Goal: Task Accomplishment & Management: Manage account settings

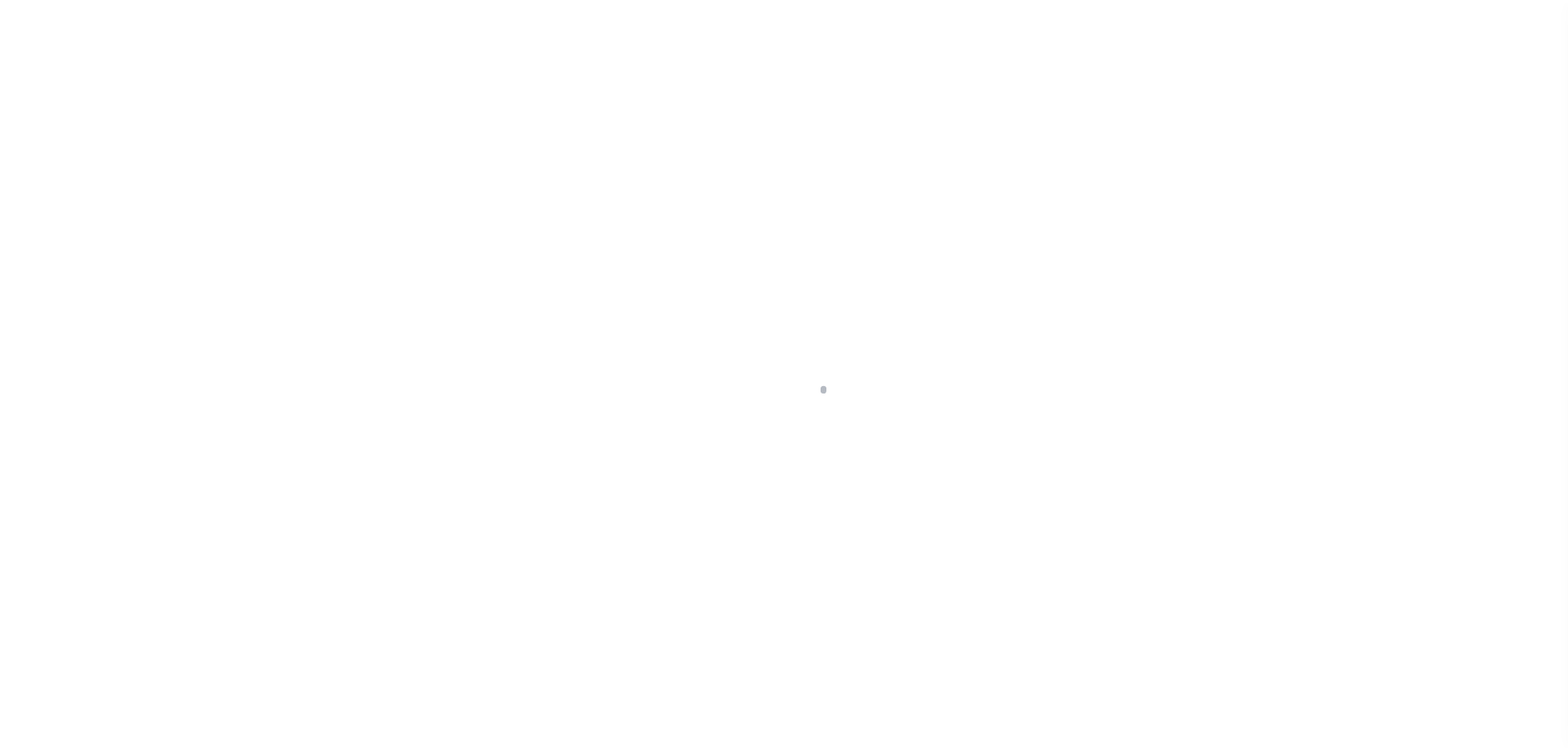
scroll to position [52, 0]
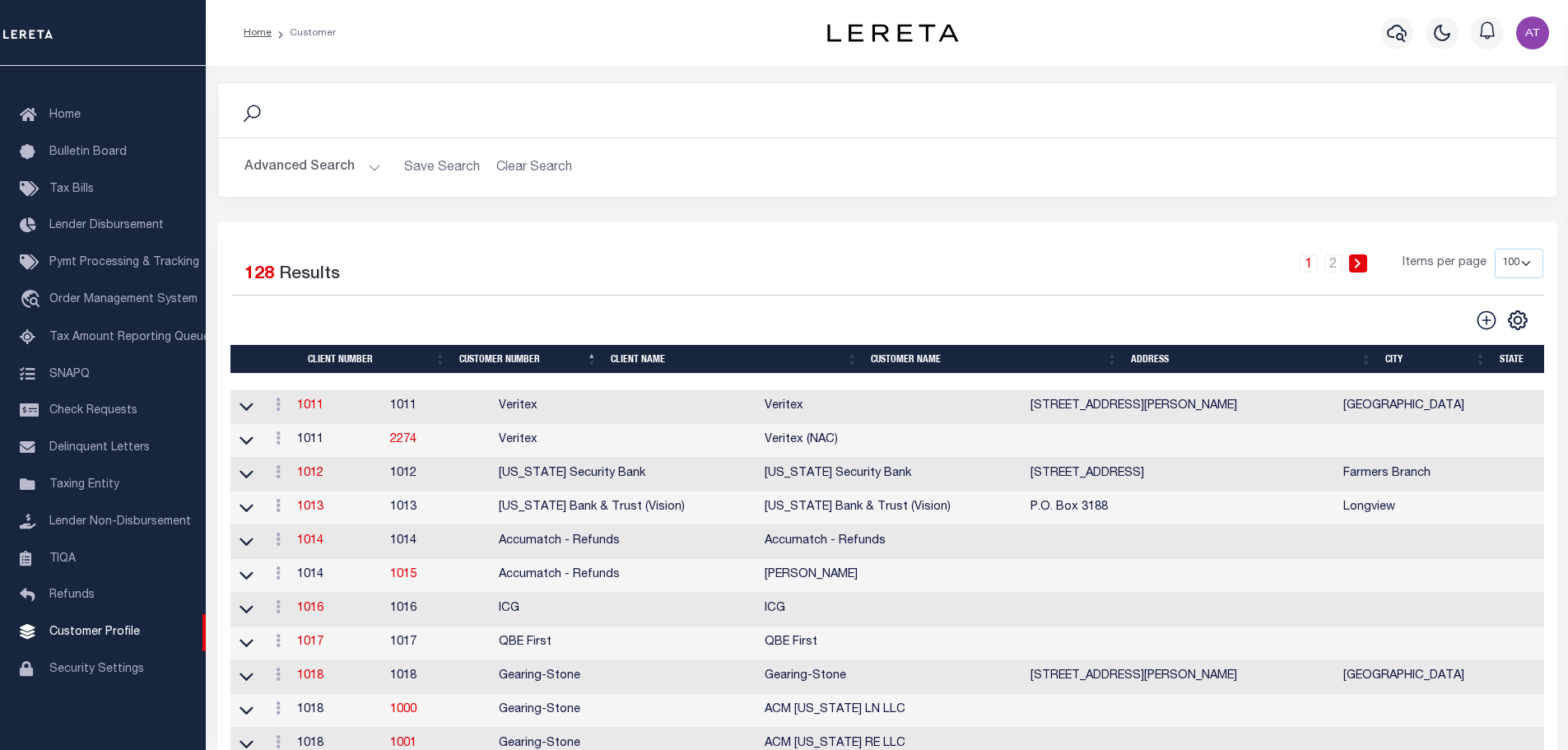
click at [640, 358] on th "Client Name" at bounding box center [734, 359] width 260 height 29
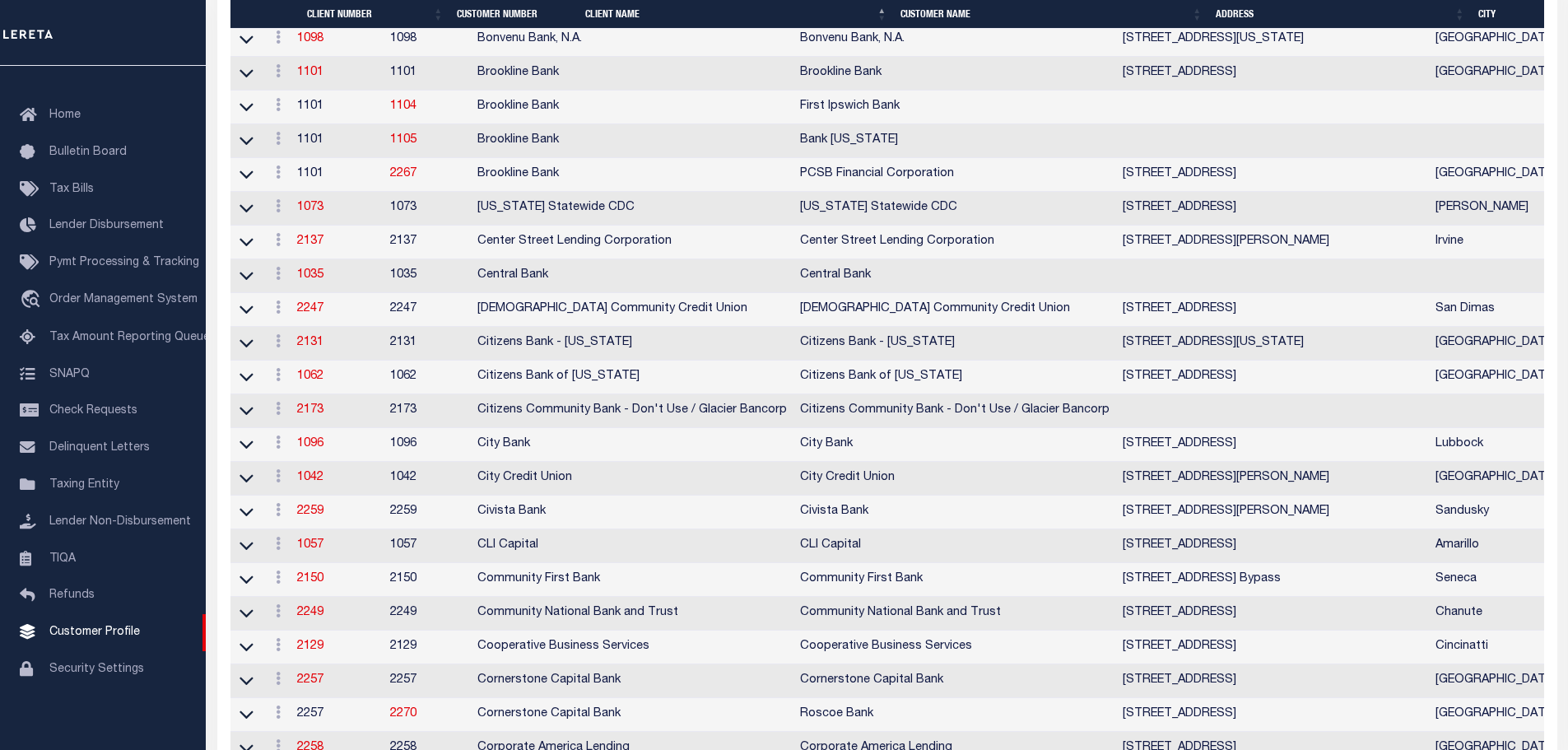
scroll to position [1482, 0]
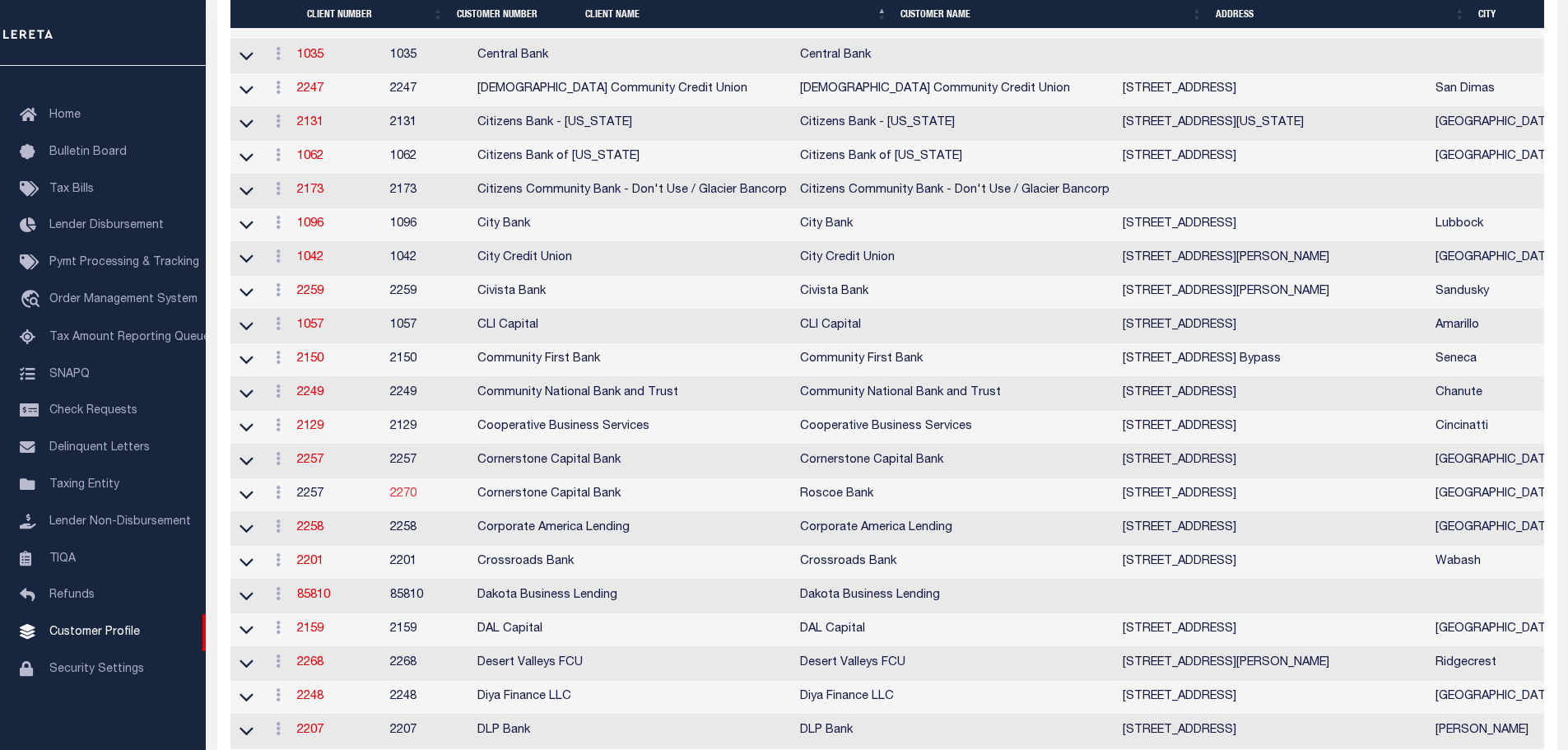
click at [416, 500] on link "2270" at bounding box center [403, 494] width 26 height 12
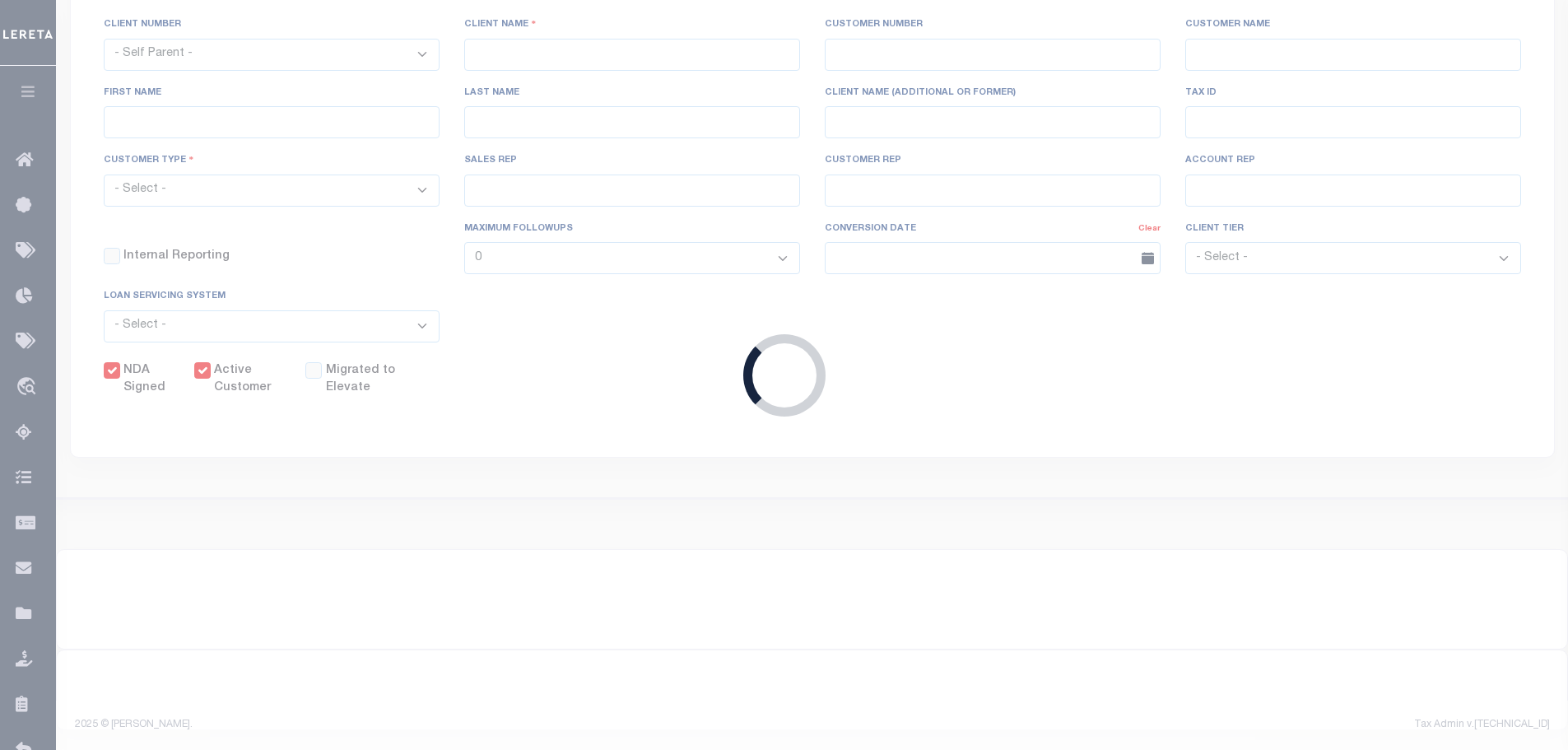
select select "2257"
type input "Cornerstone Capital Bank"
type input "2270"
type input "Roscoe Bank"
type input "[PERSON_NAME]"
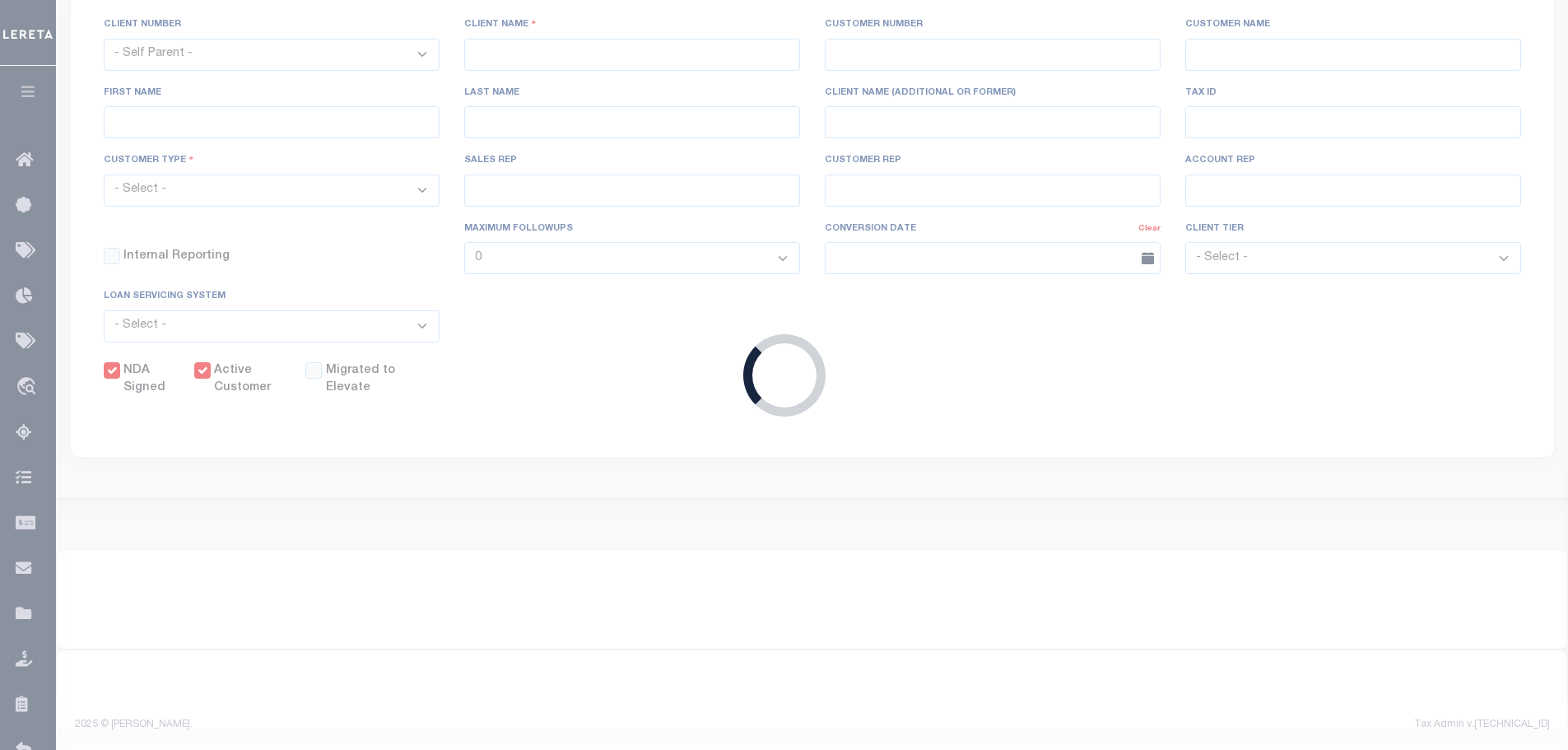
type input "[PERSON_NAME]"
select select "Mixed Portfolio"
type input "[PERSON_NAME]"
select select "OTH"
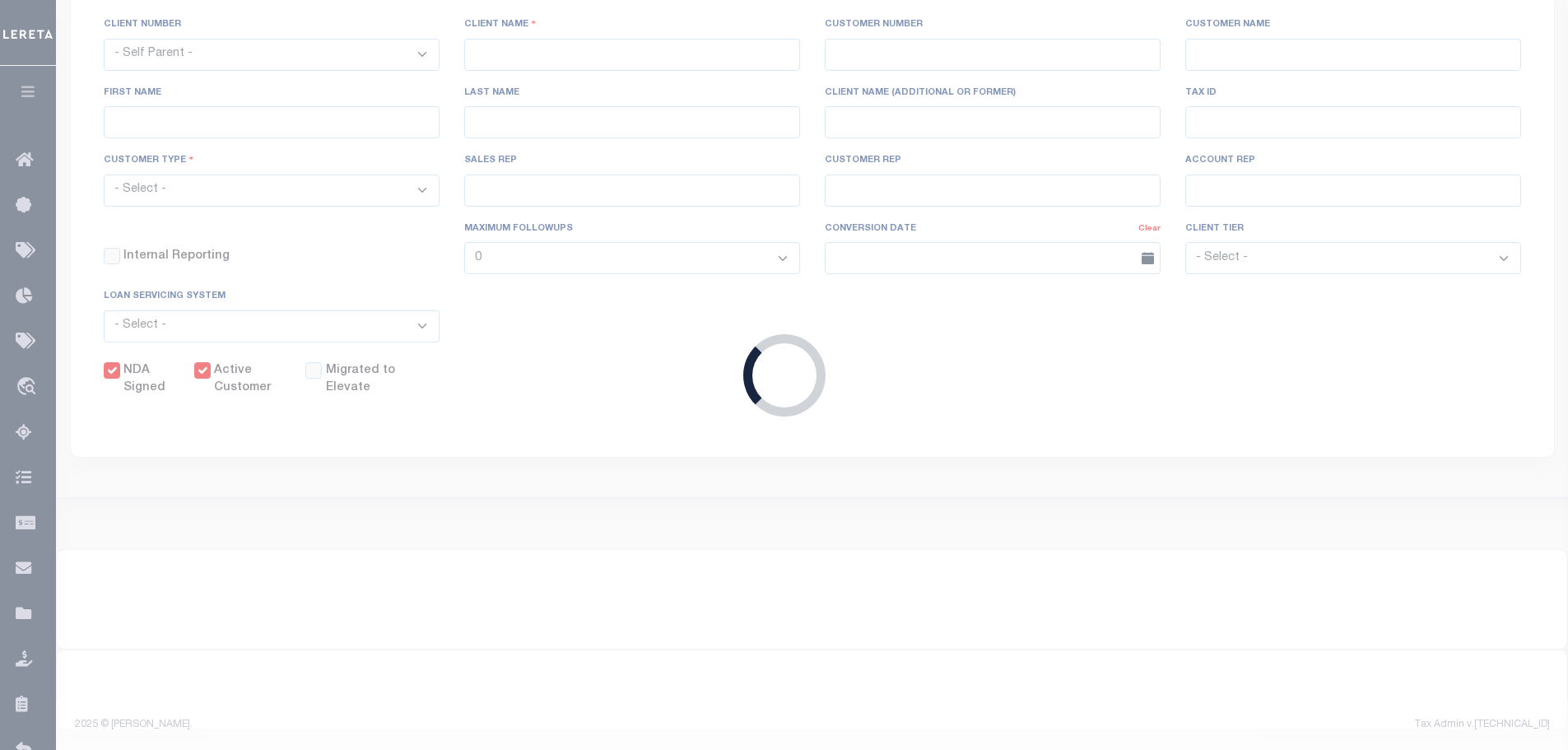
checkbox input "true"
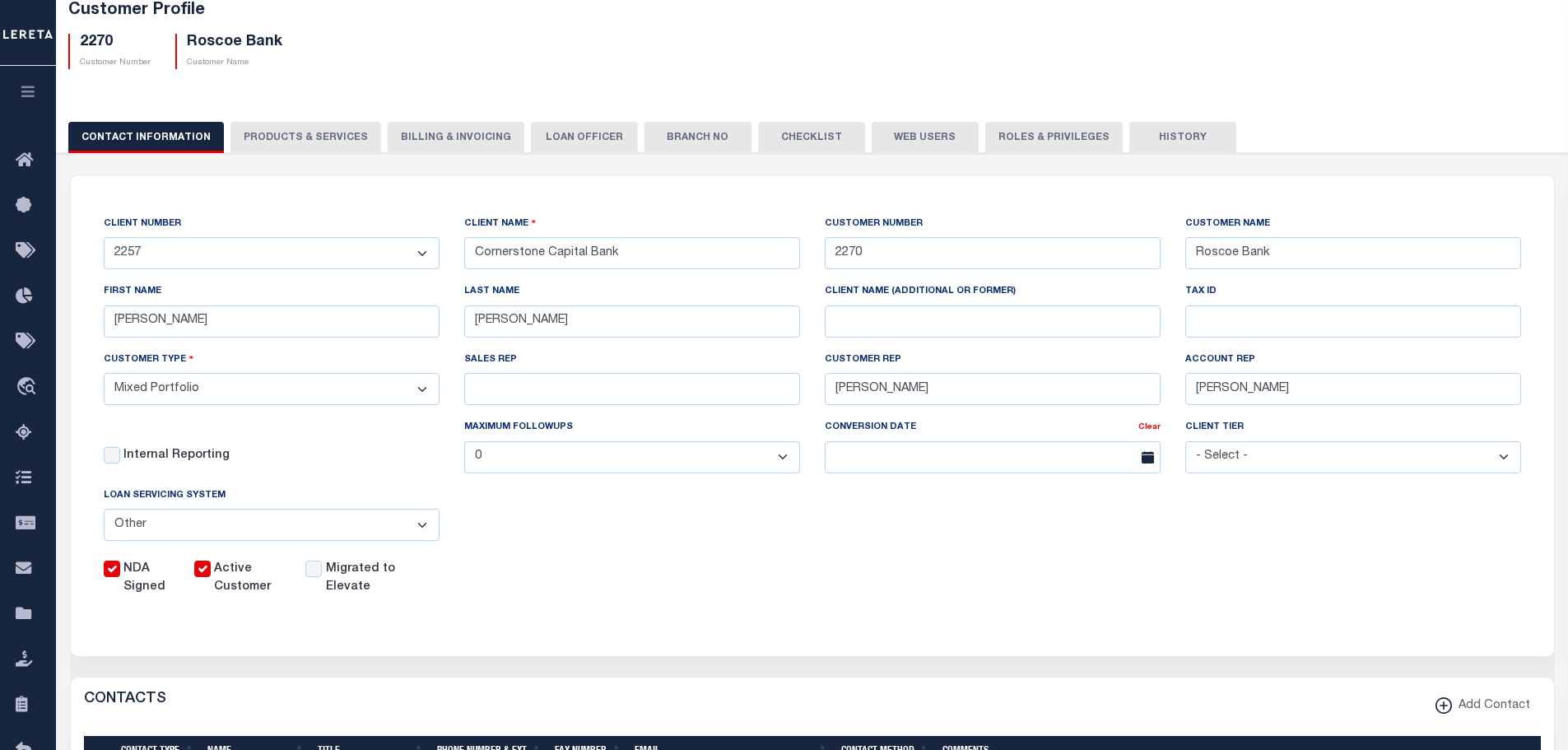
scroll to position [0, 0]
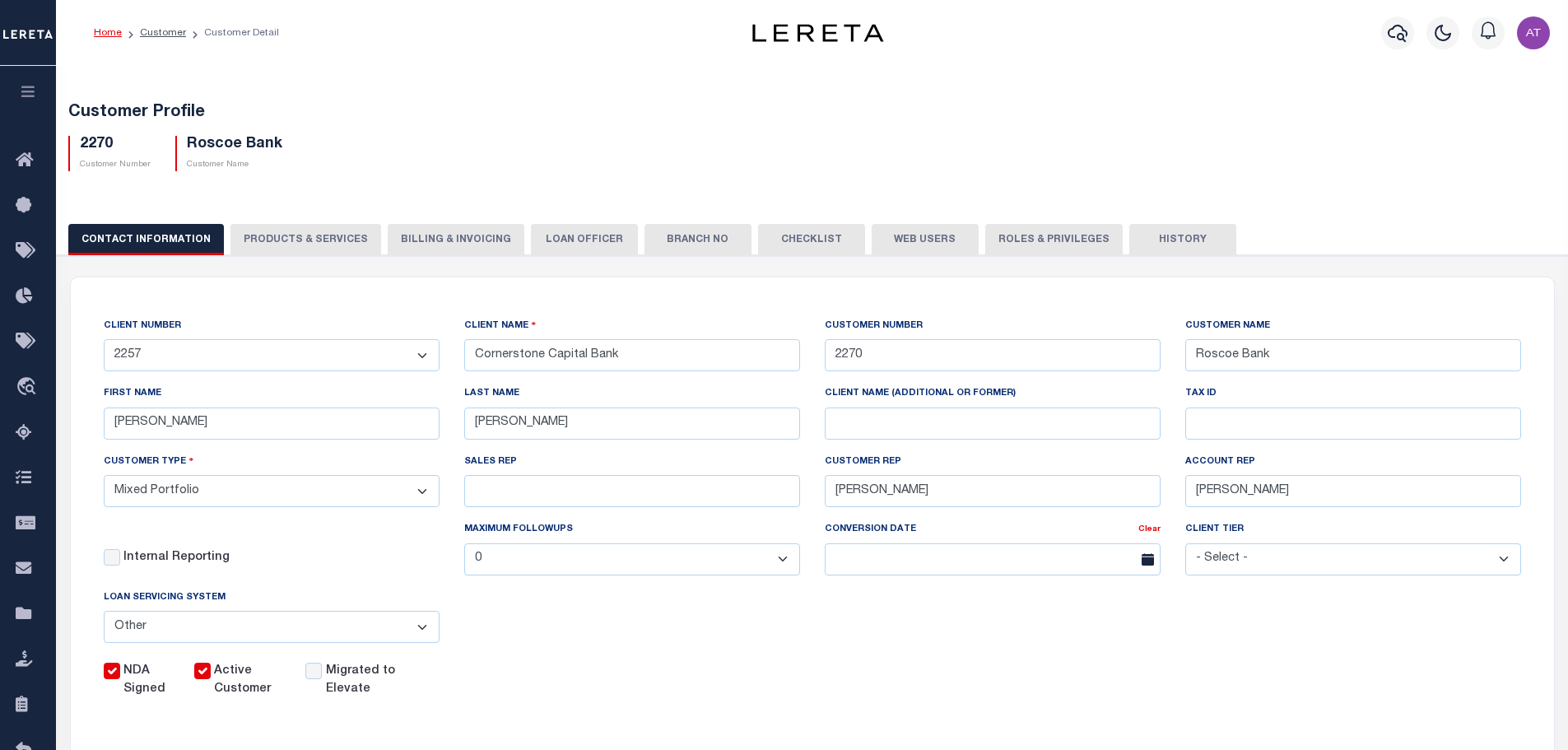
click at [402, 243] on button "Billing & Invoicing" at bounding box center [455, 239] width 137 height 31
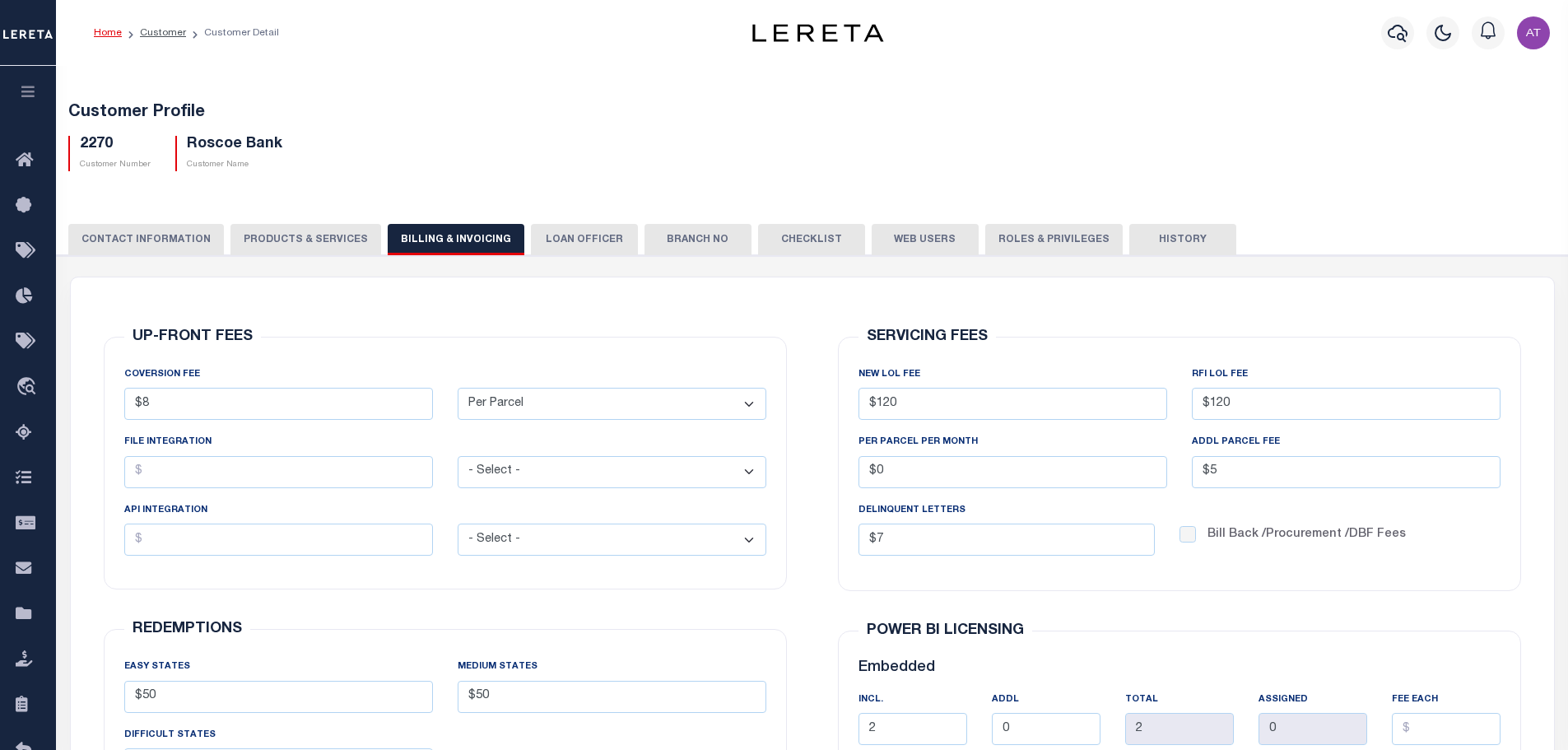
click at [312, 234] on button "PRODUCTS & SERVICES" at bounding box center [305, 239] width 151 height 31
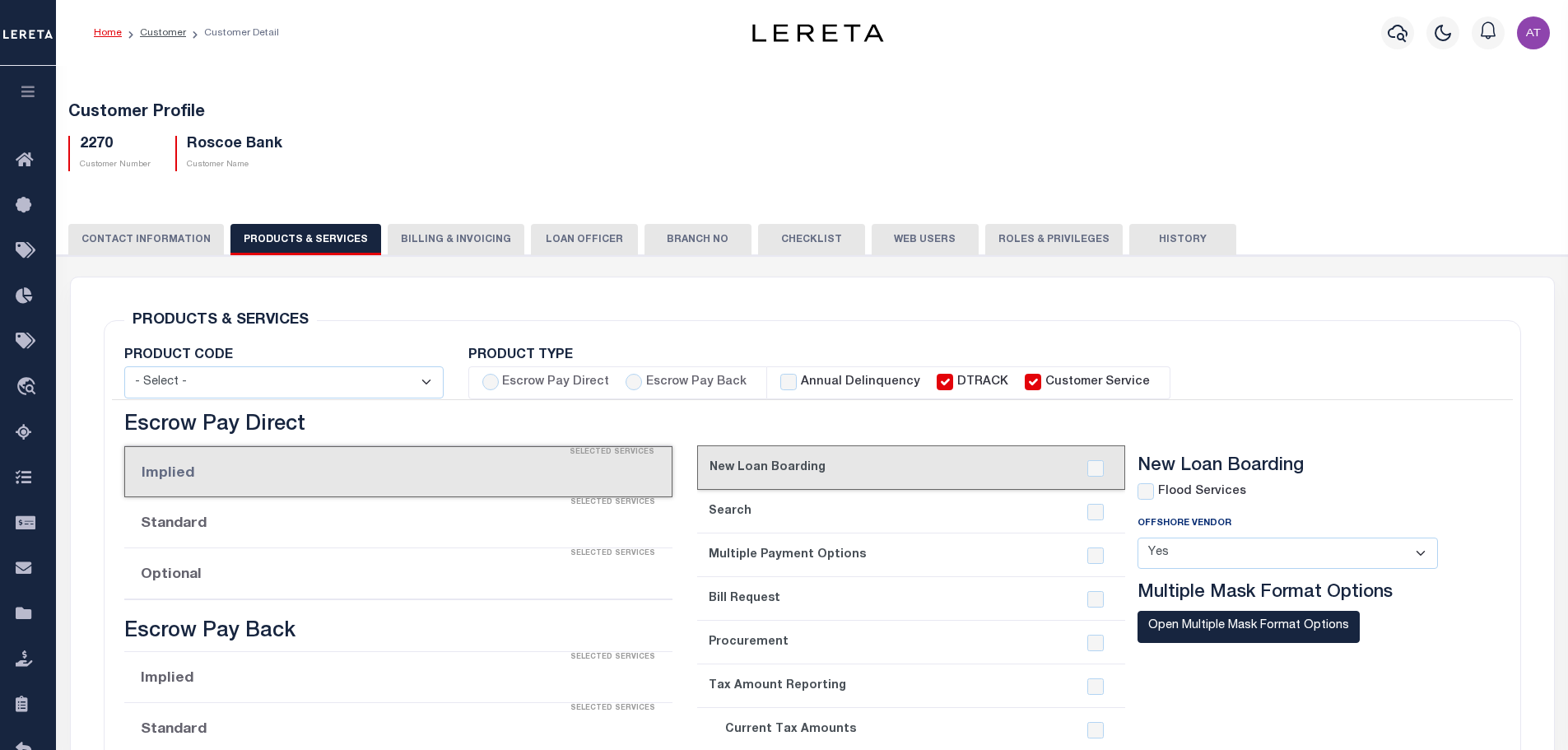
select select "STX"
radio input "true"
checkbox input "true"
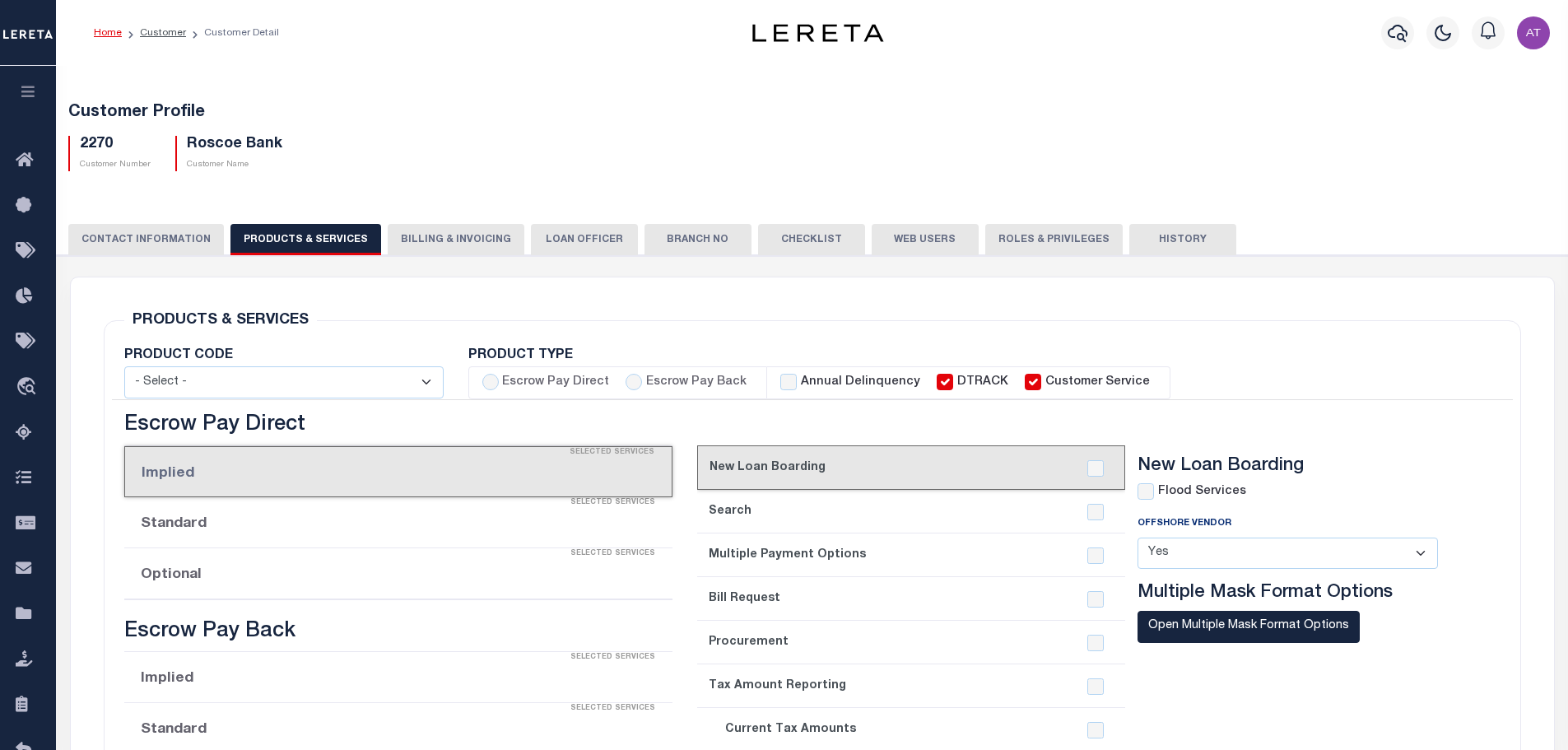
checkbox input "true"
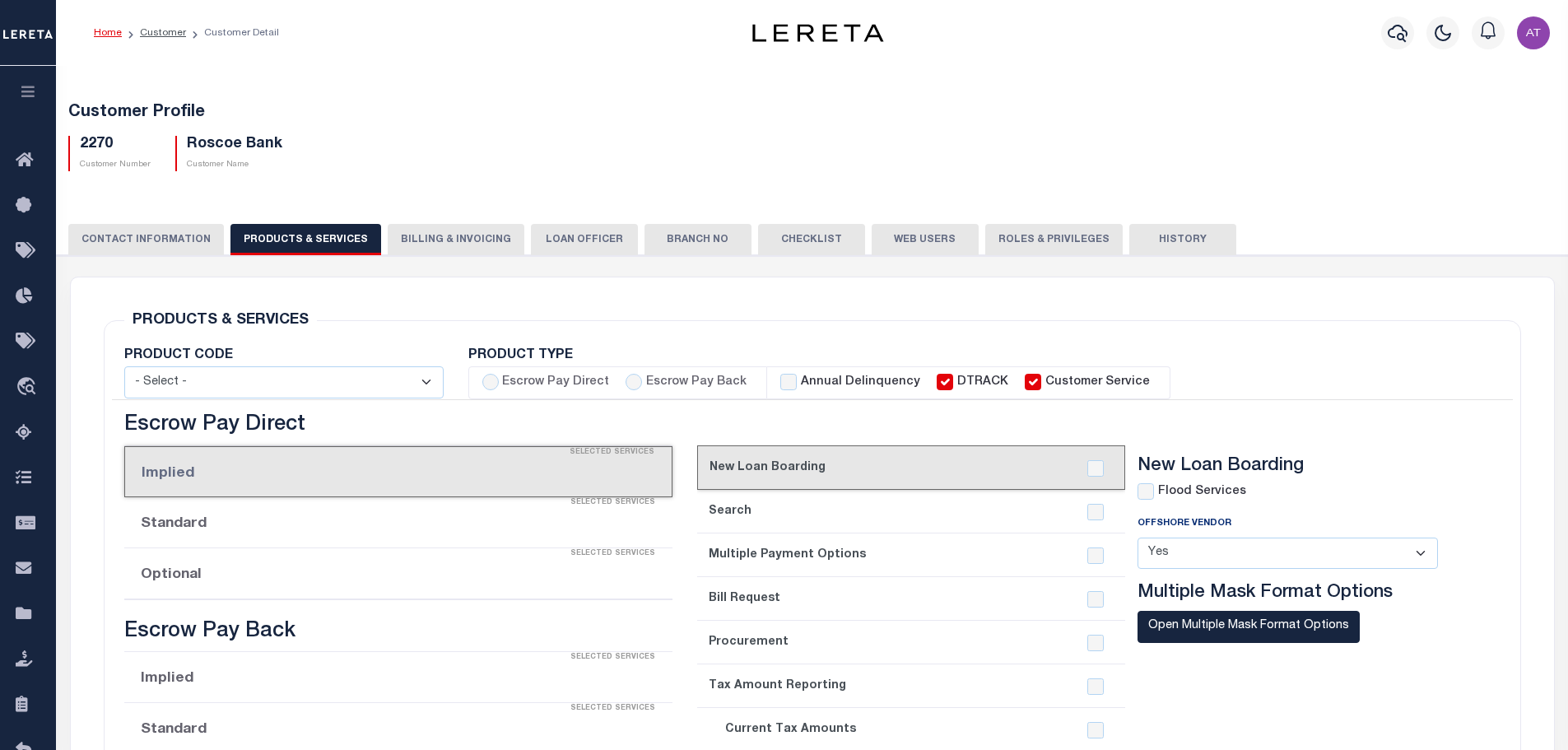
checkbox input "true"
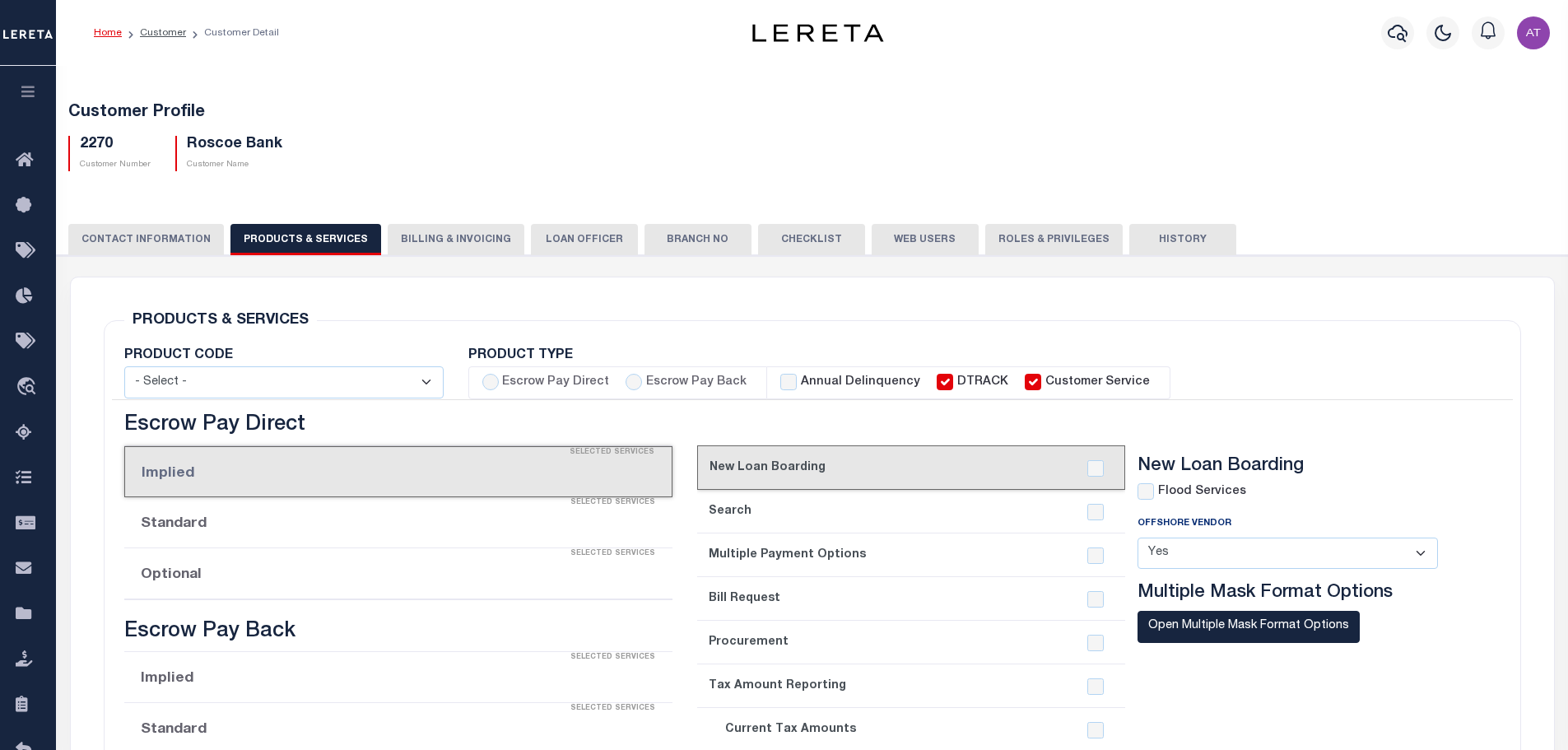
checkbox input "true"
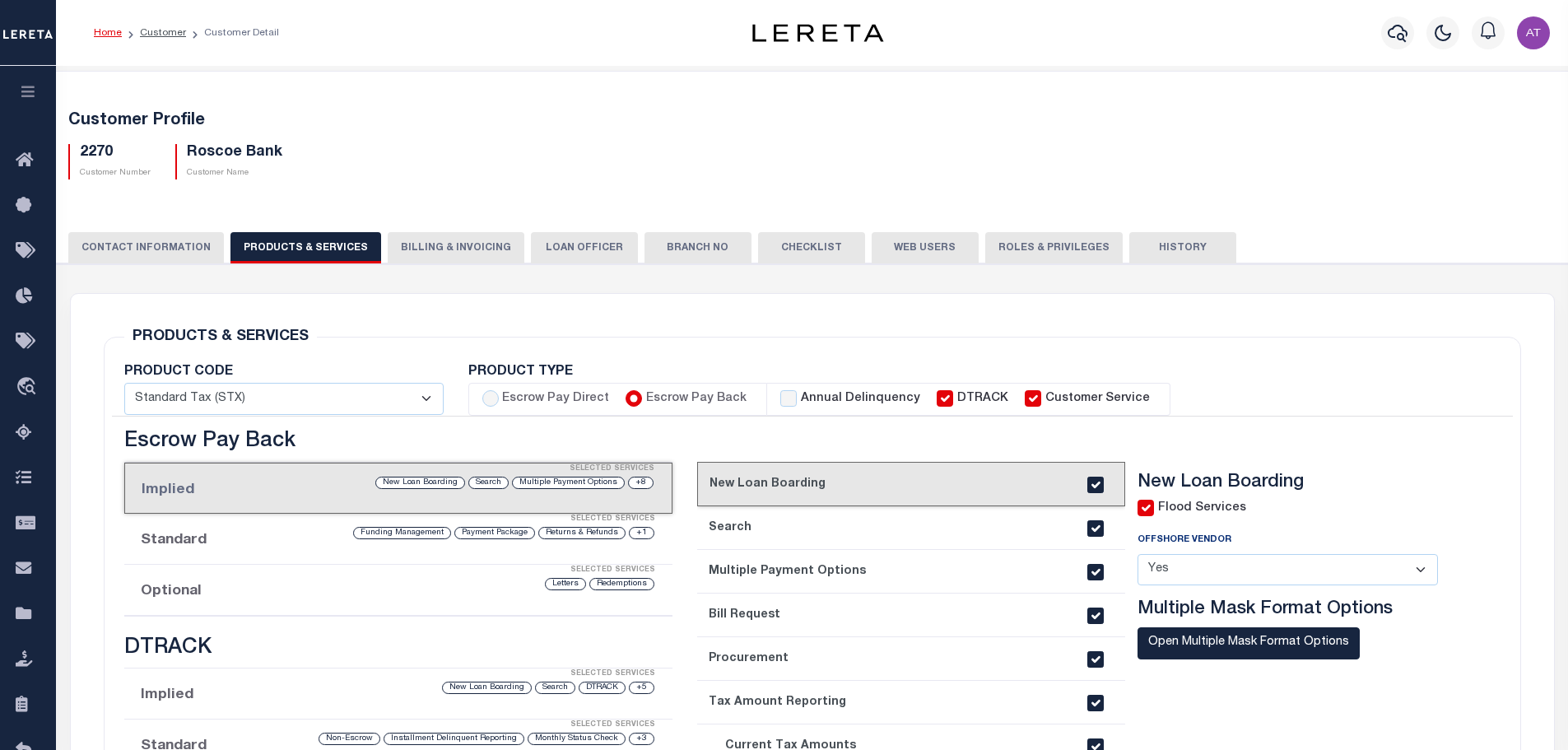
click at [162, 236] on button "CONTACT INFORMATION" at bounding box center [147, 248] width 156 height 31
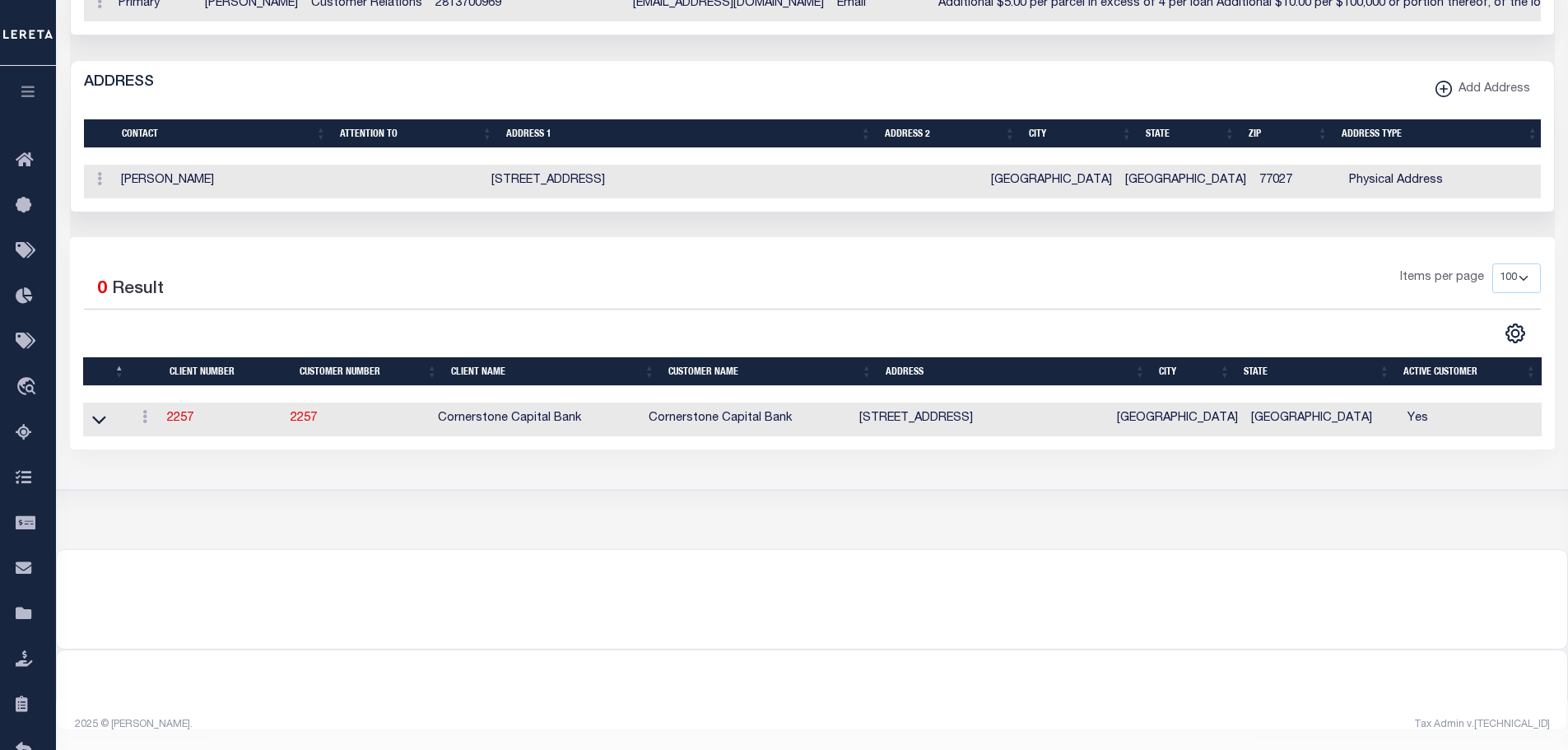
scroll to position [942, 0]
click at [185, 412] on link "2257" at bounding box center [180, 418] width 26 height 12
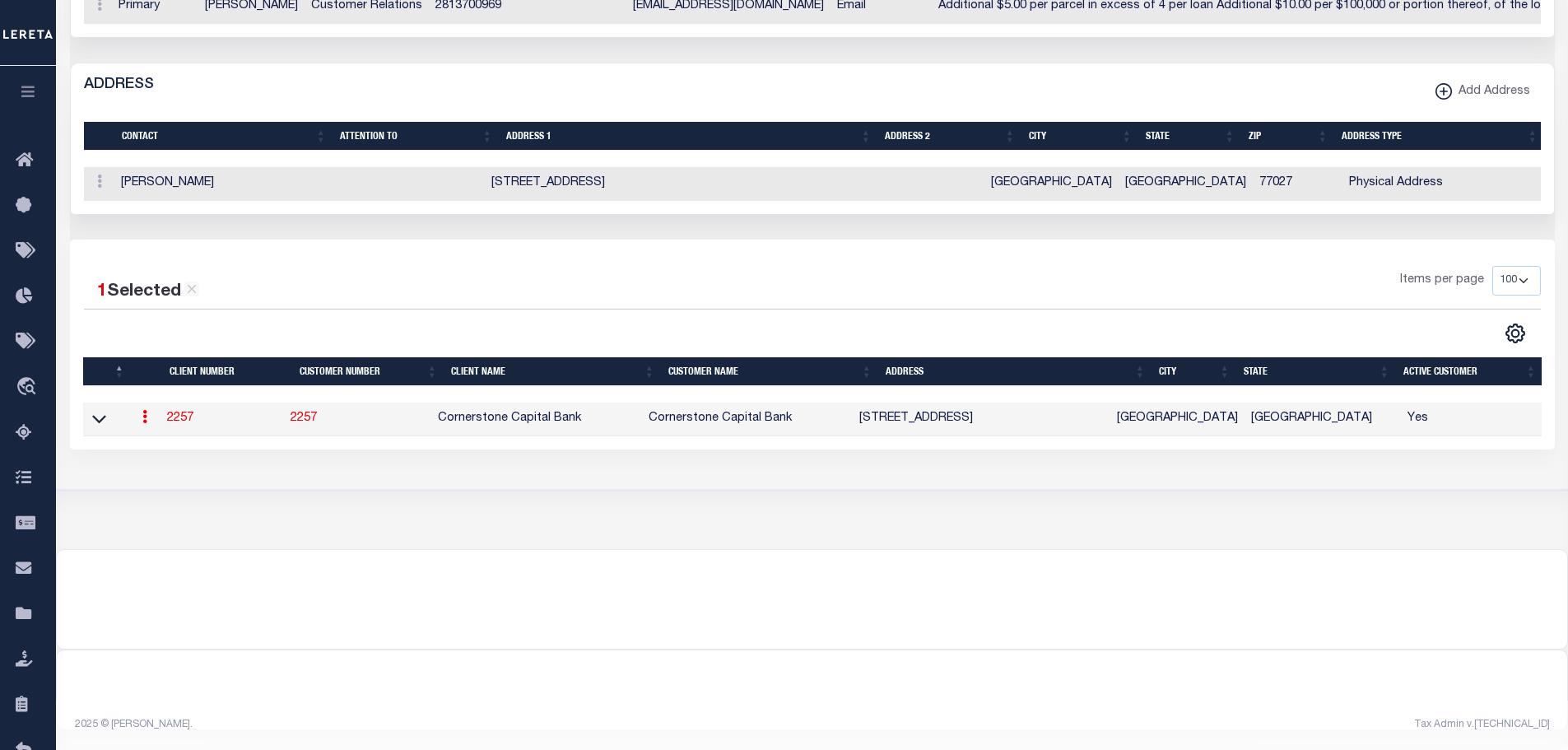
type input "2257"
type input "Cornerstone Capital Bank"
type input "[PERSON_NAME]"
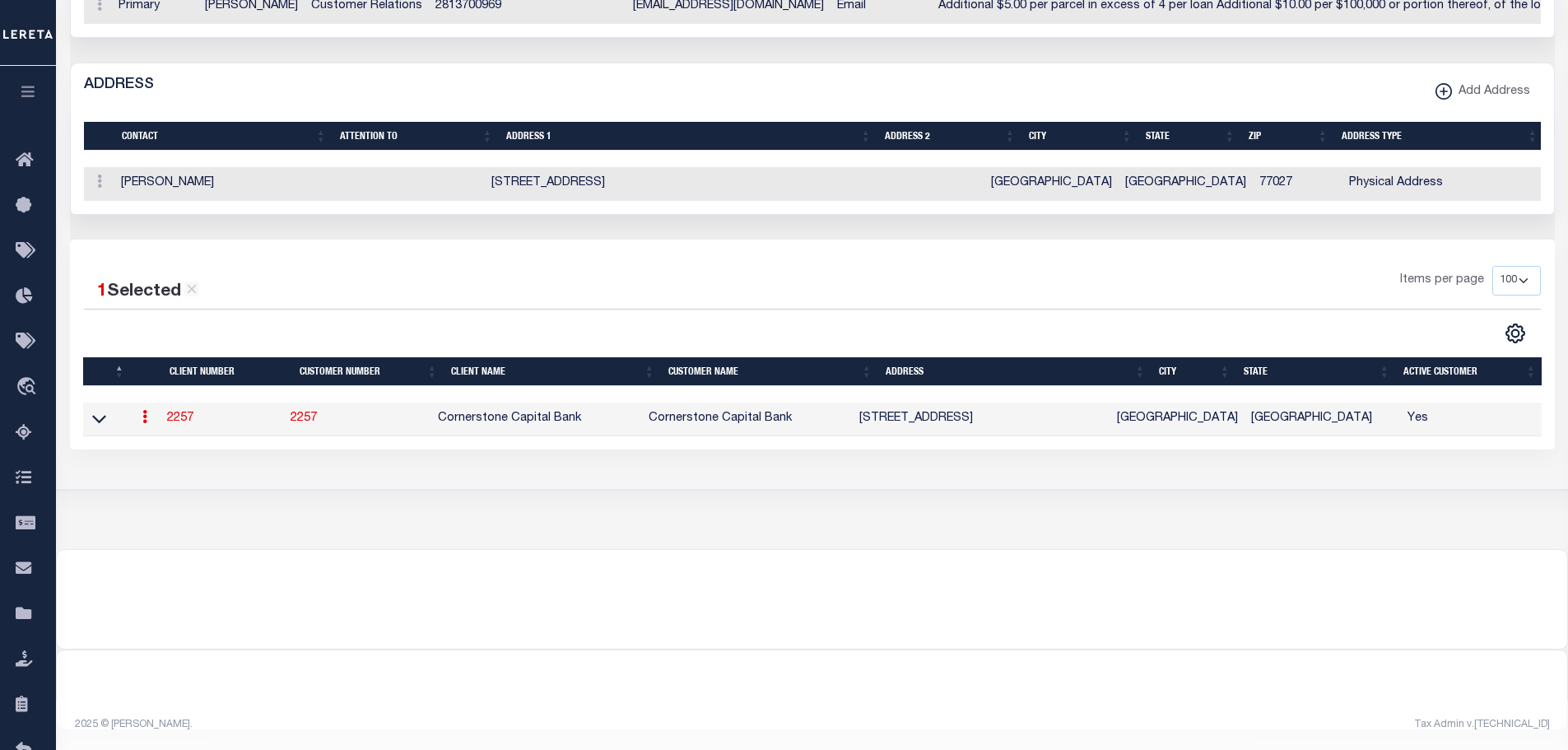
type input "[PERSON_NAME]"
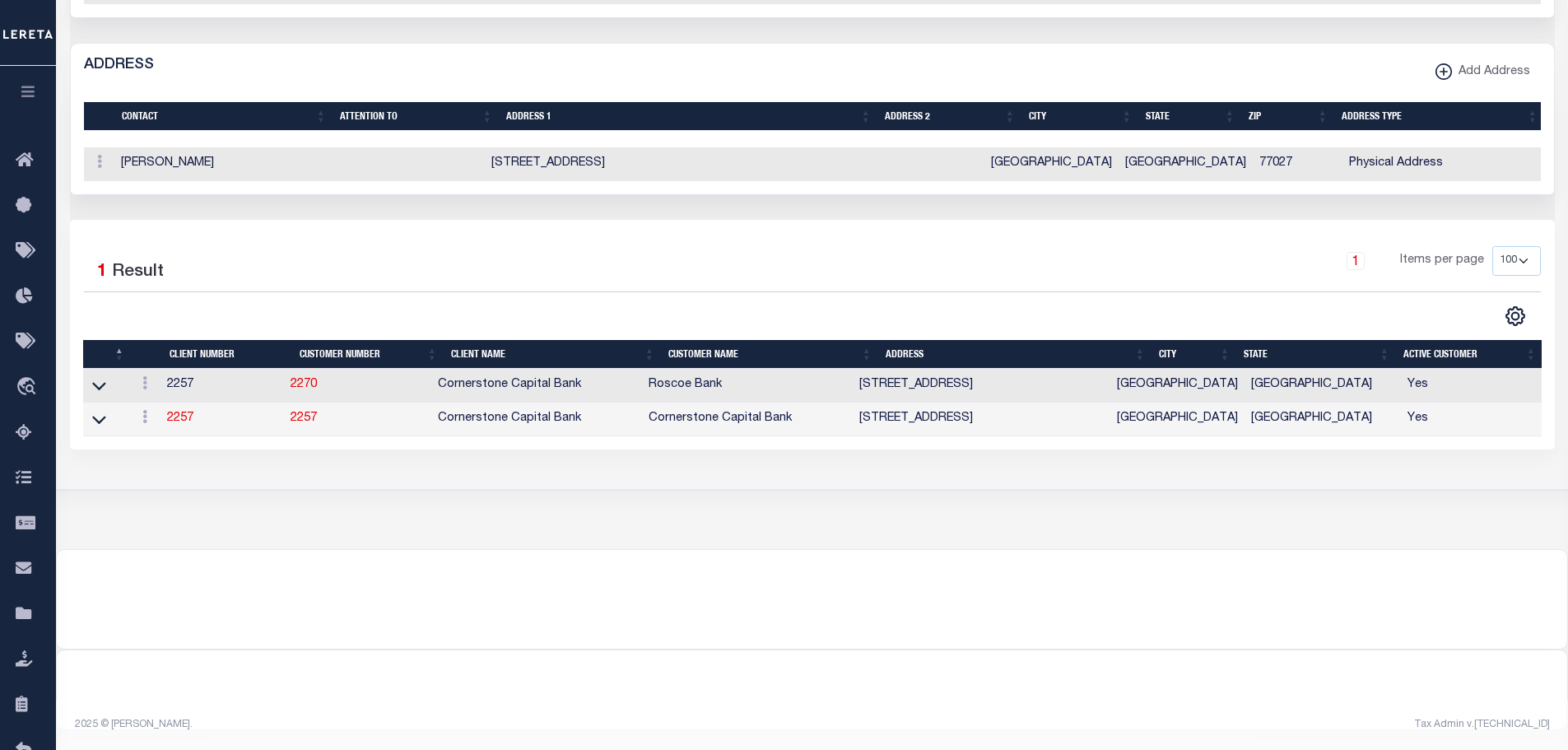
scroll to position [959, 0]
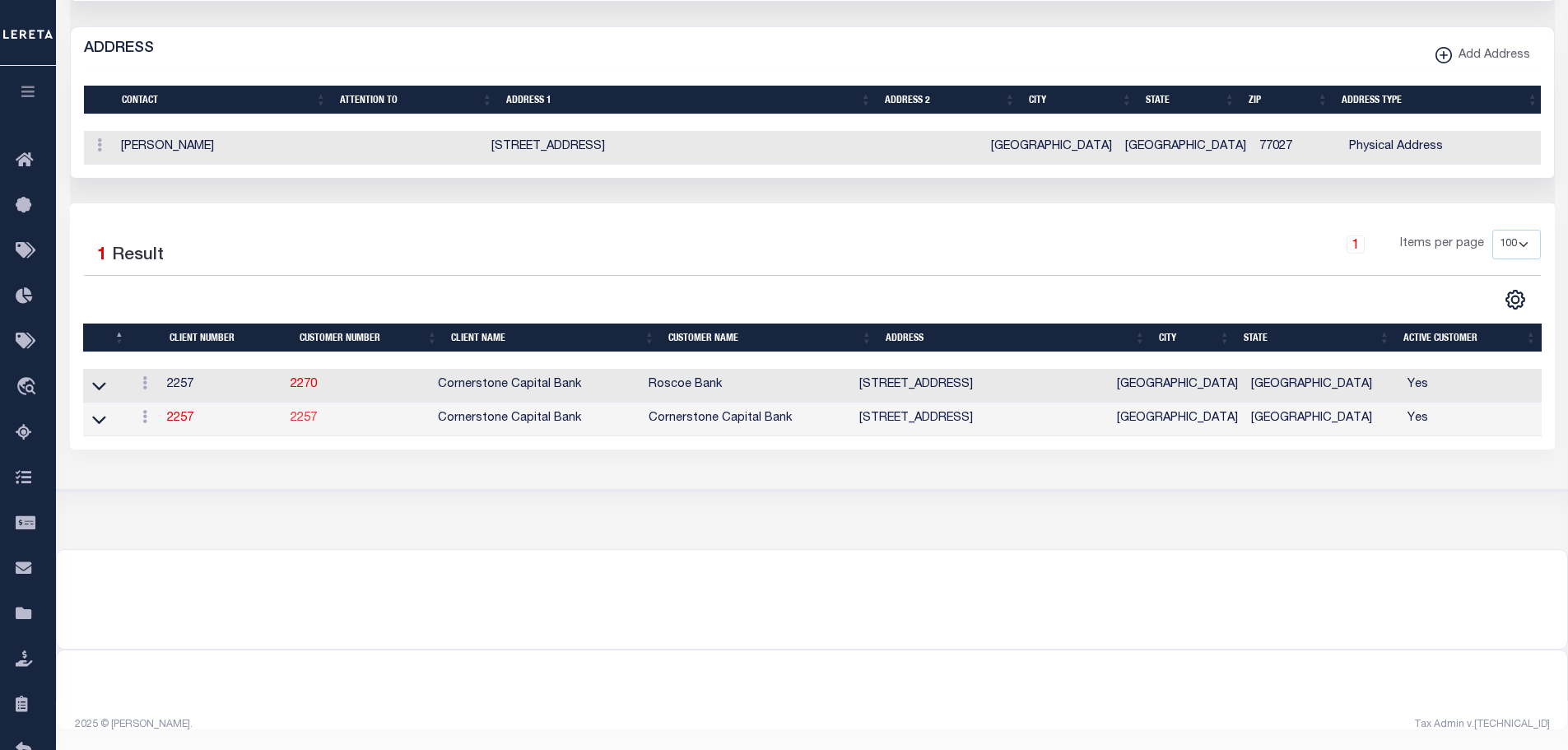
click at [305, 424] on link "2257" at bounding box center [304, 418] width 26 height 12
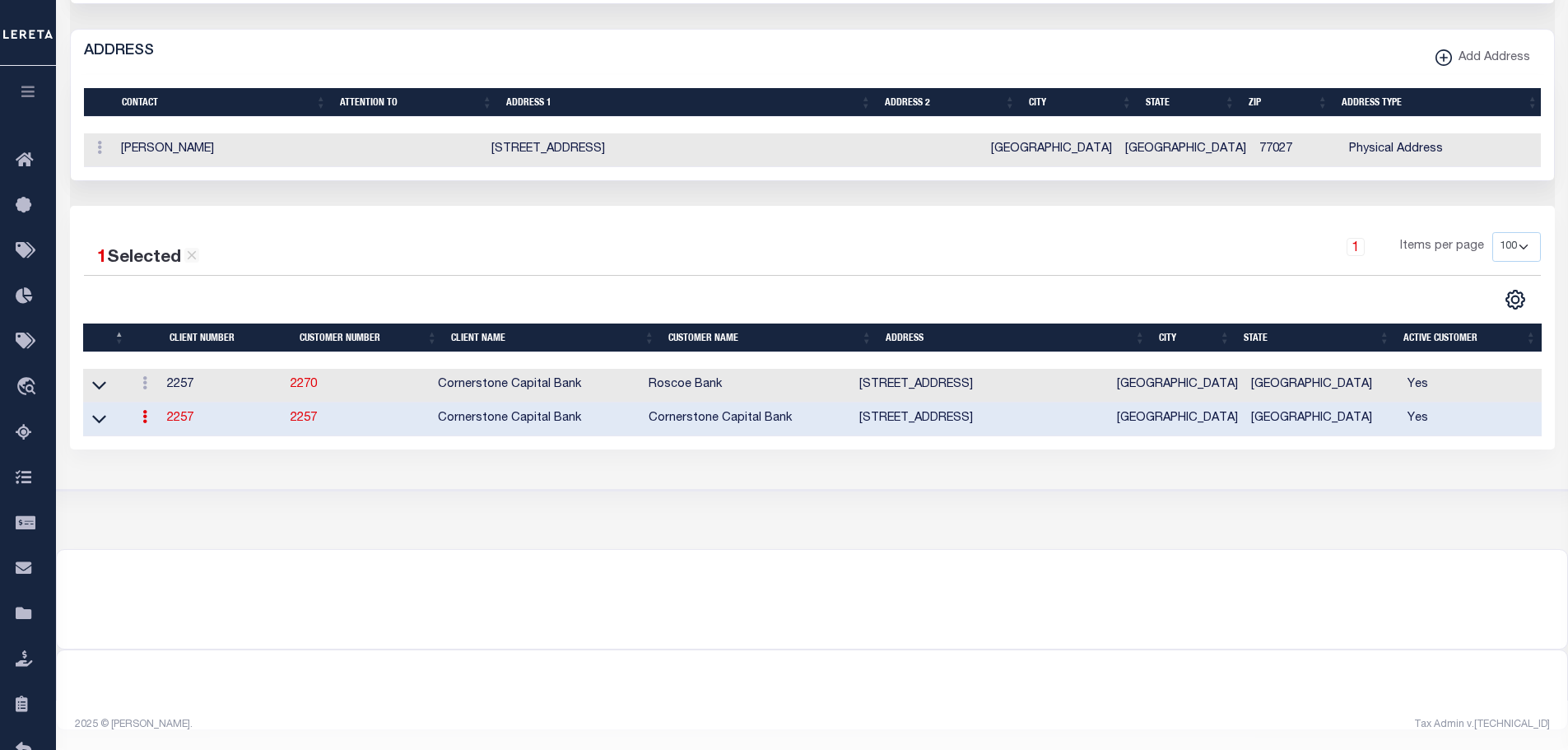
click at [305, 424] on link "2257" at bounding box center [304, 418] width 26 height 12
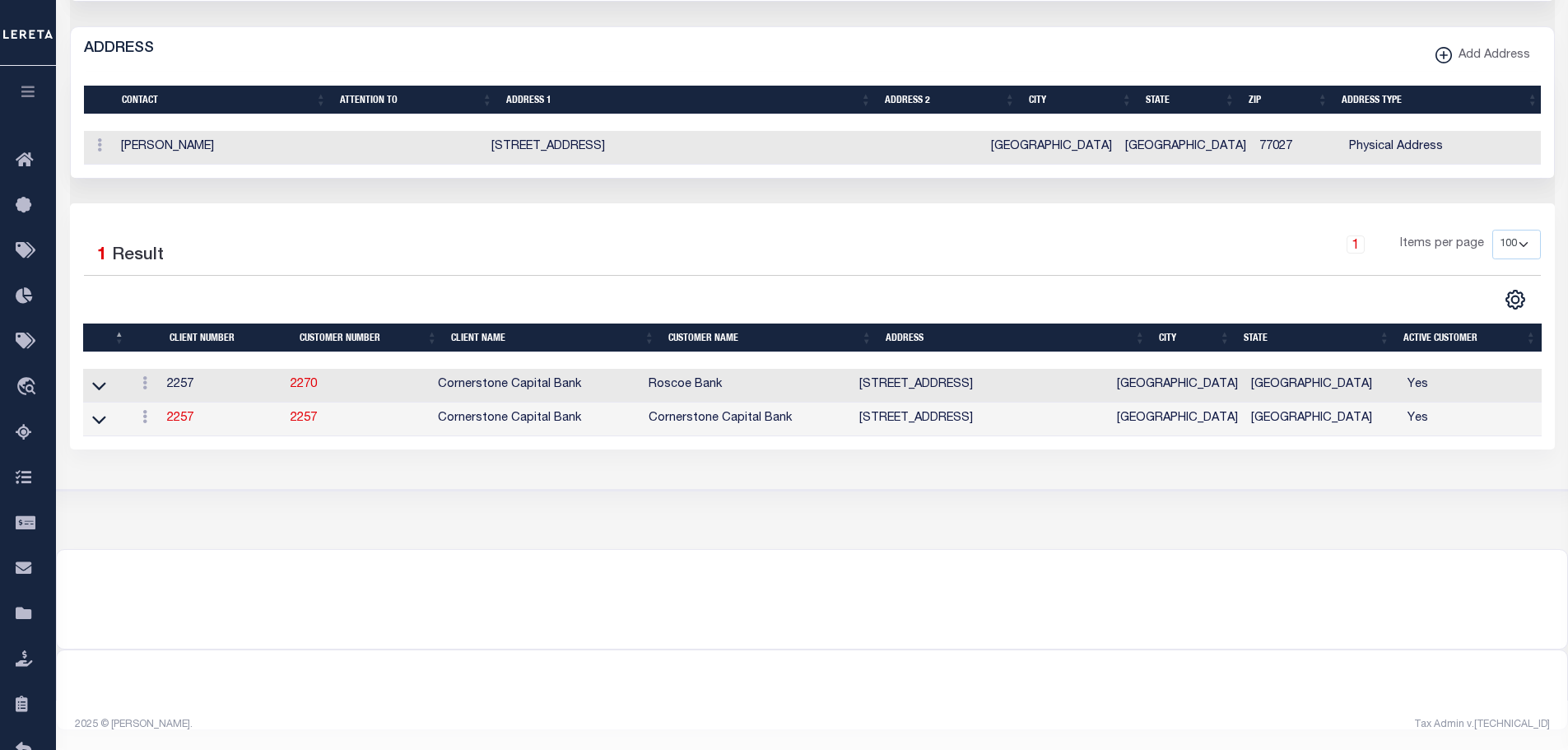
scroll to position [976, 0]
click at [310, 412] on link "2257" at bounding box center [304, 418] width 26 height 12
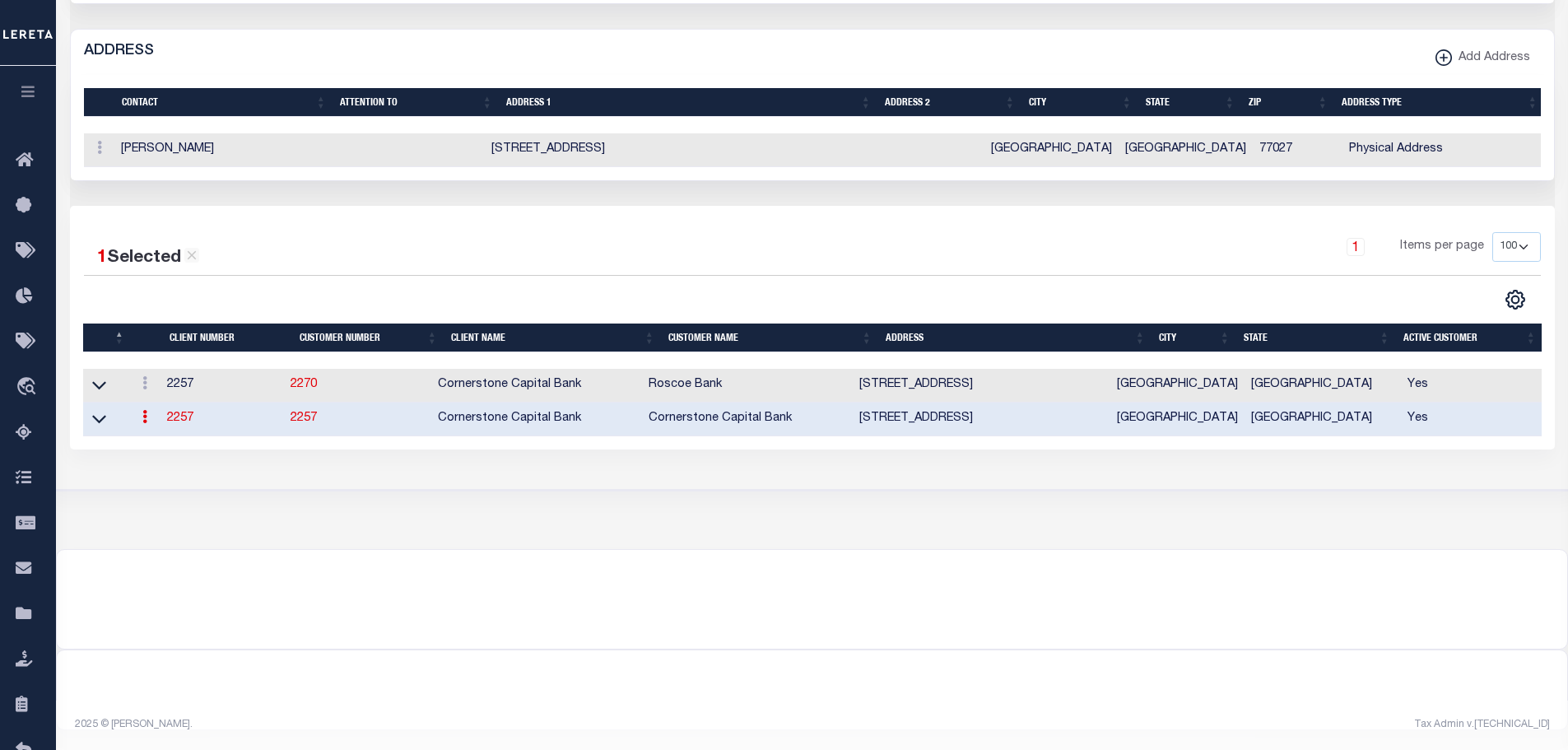
scroll to position [973, 0]
click at [179, 412] on link "2257" at bounding box center [180, 418] width 26 height 12
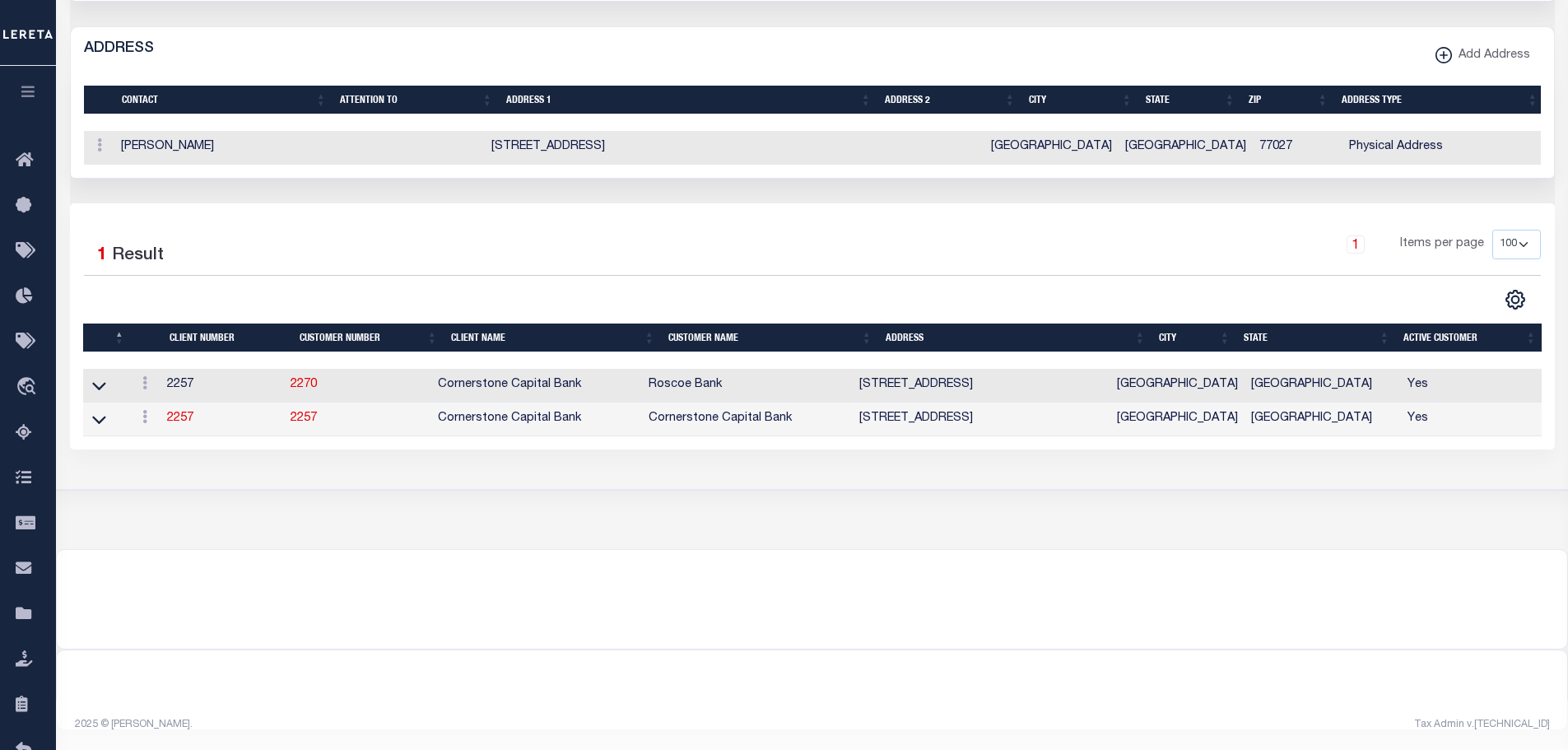
click at [252, 229] on div "1 Selected 1 Result" at bounding box center [257, 252] width 346 height 46
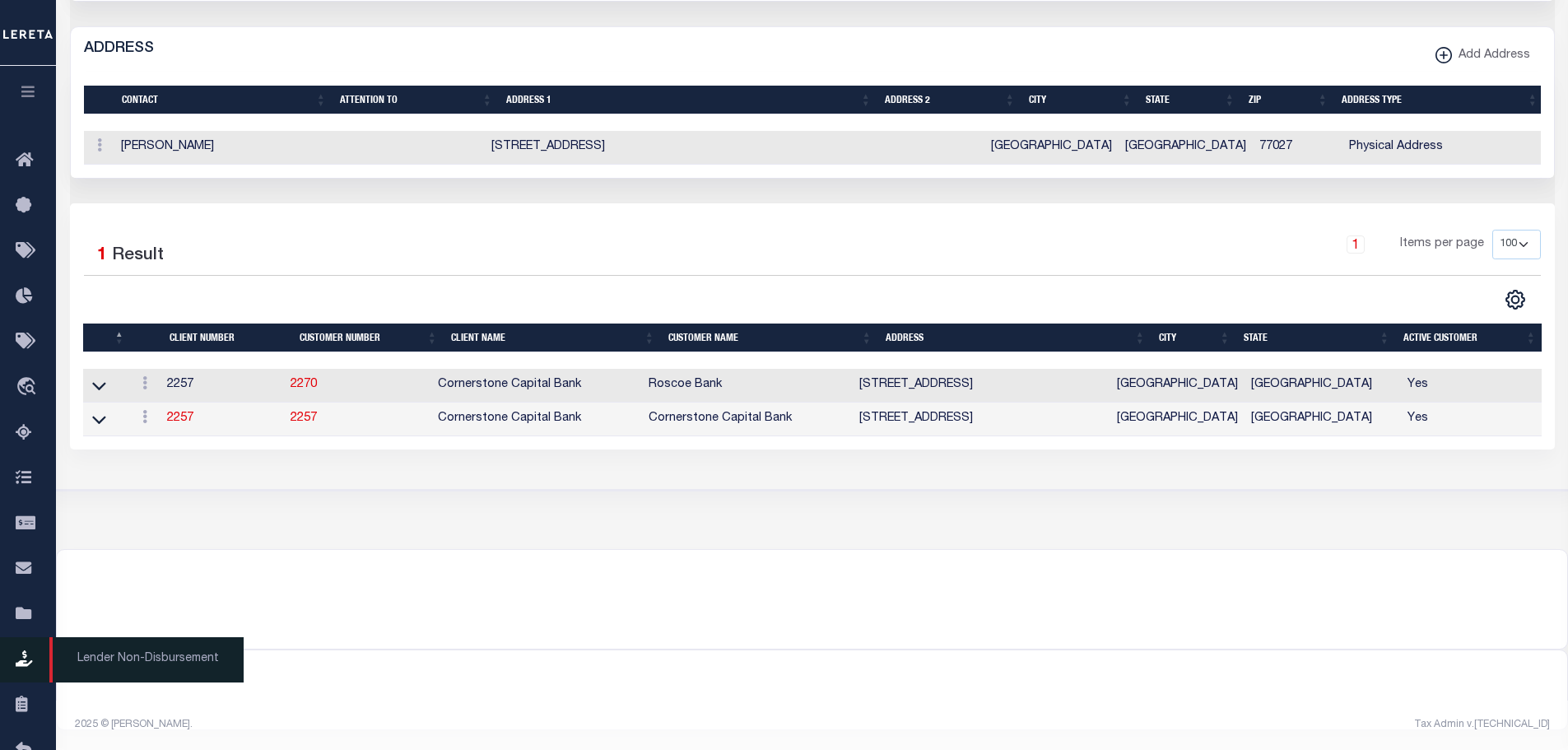
scroll to position [976, 0]
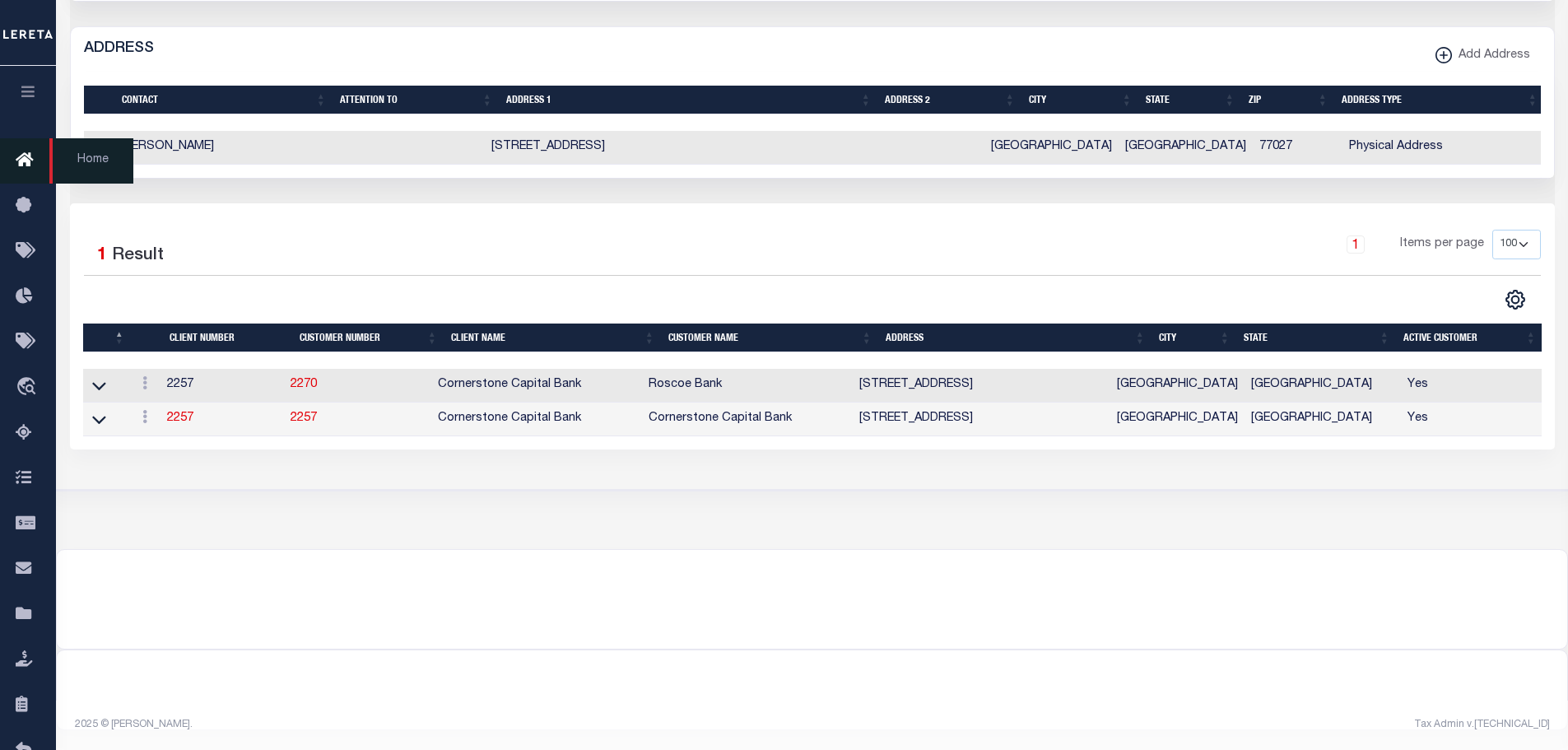
click at [21, 148] on link "Home" at bounding box center [28, 161] width 56 height 46
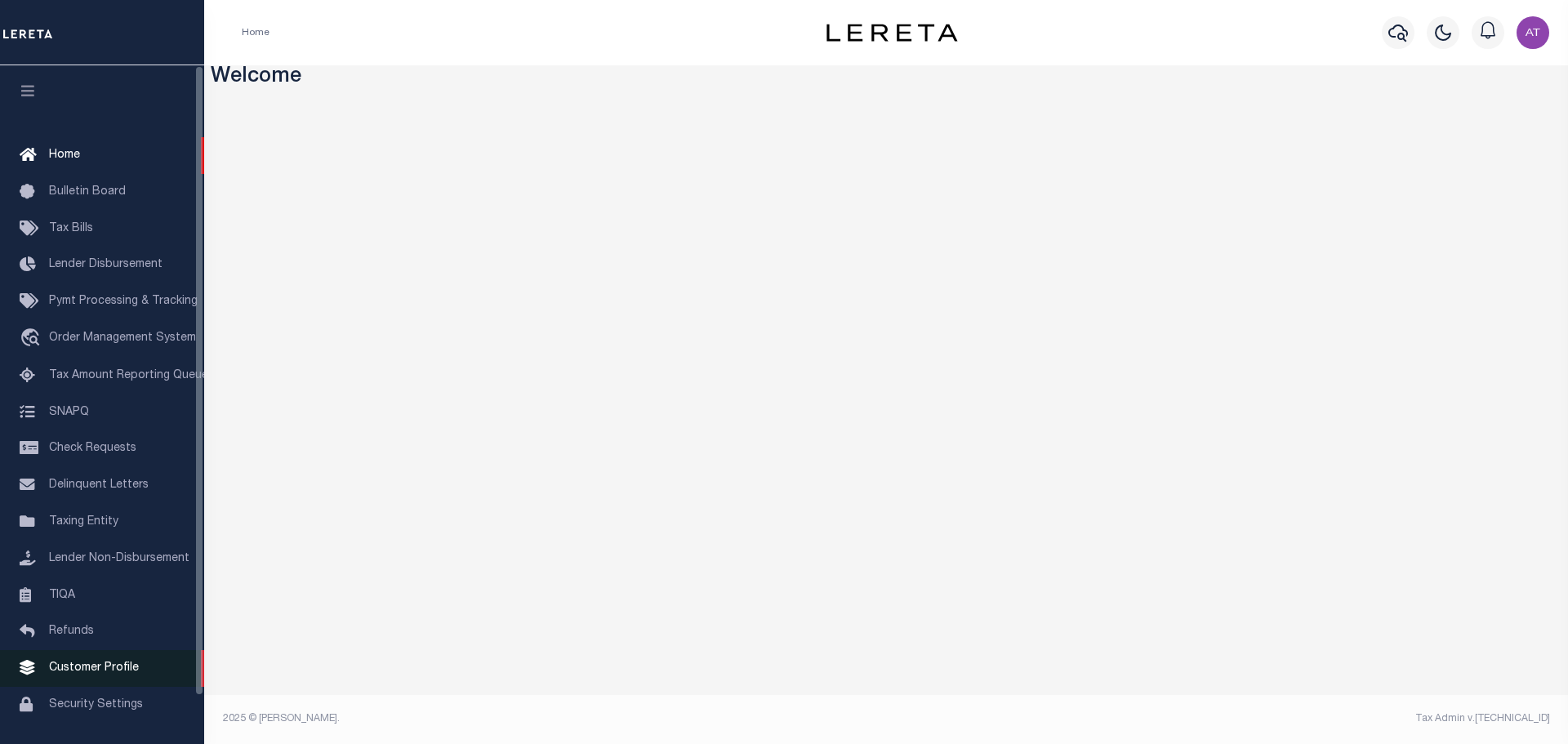
click at [90, 667] on link "Customer Profile" at bounding box center [102, 668] width 205 height 37
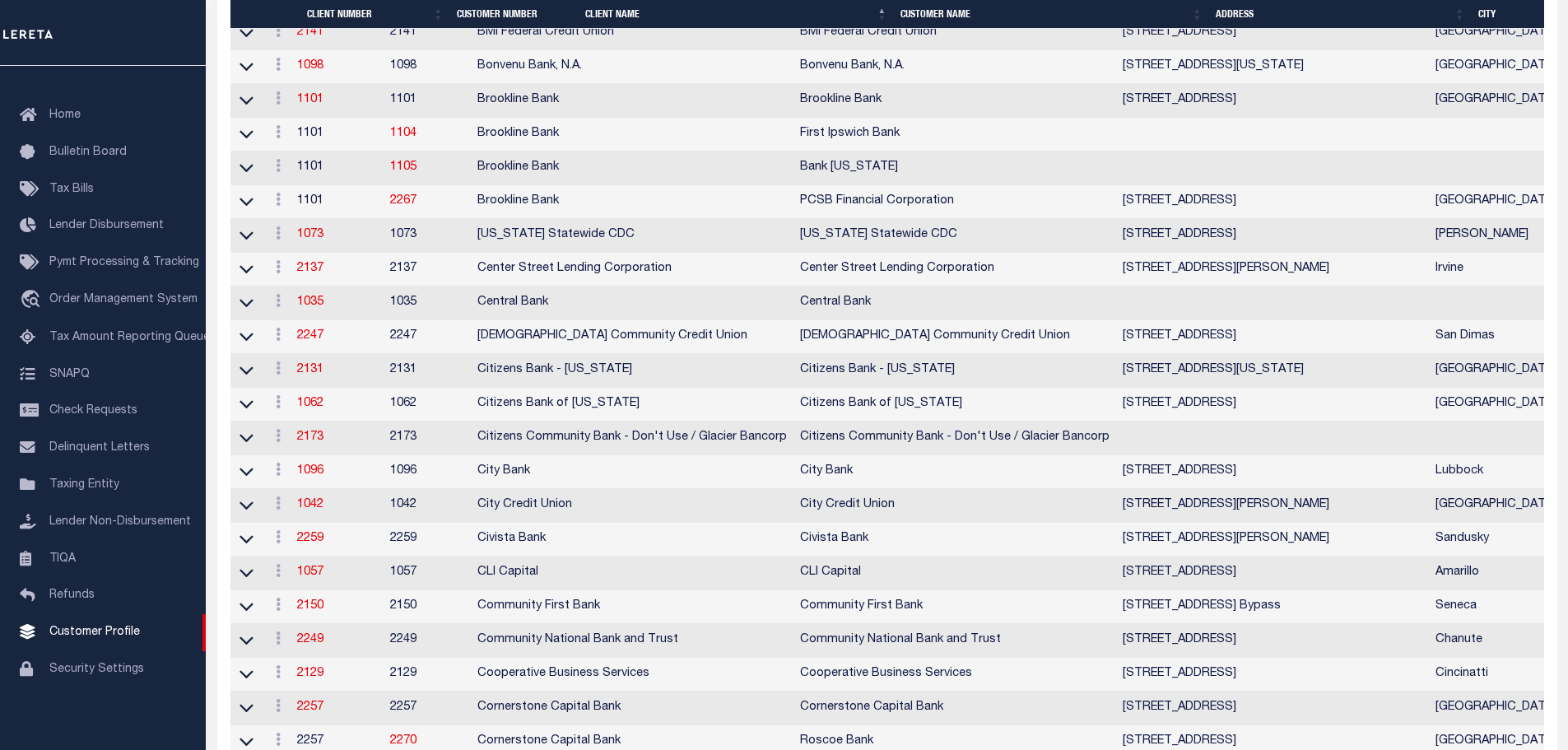
scroll to position [1728, 0]
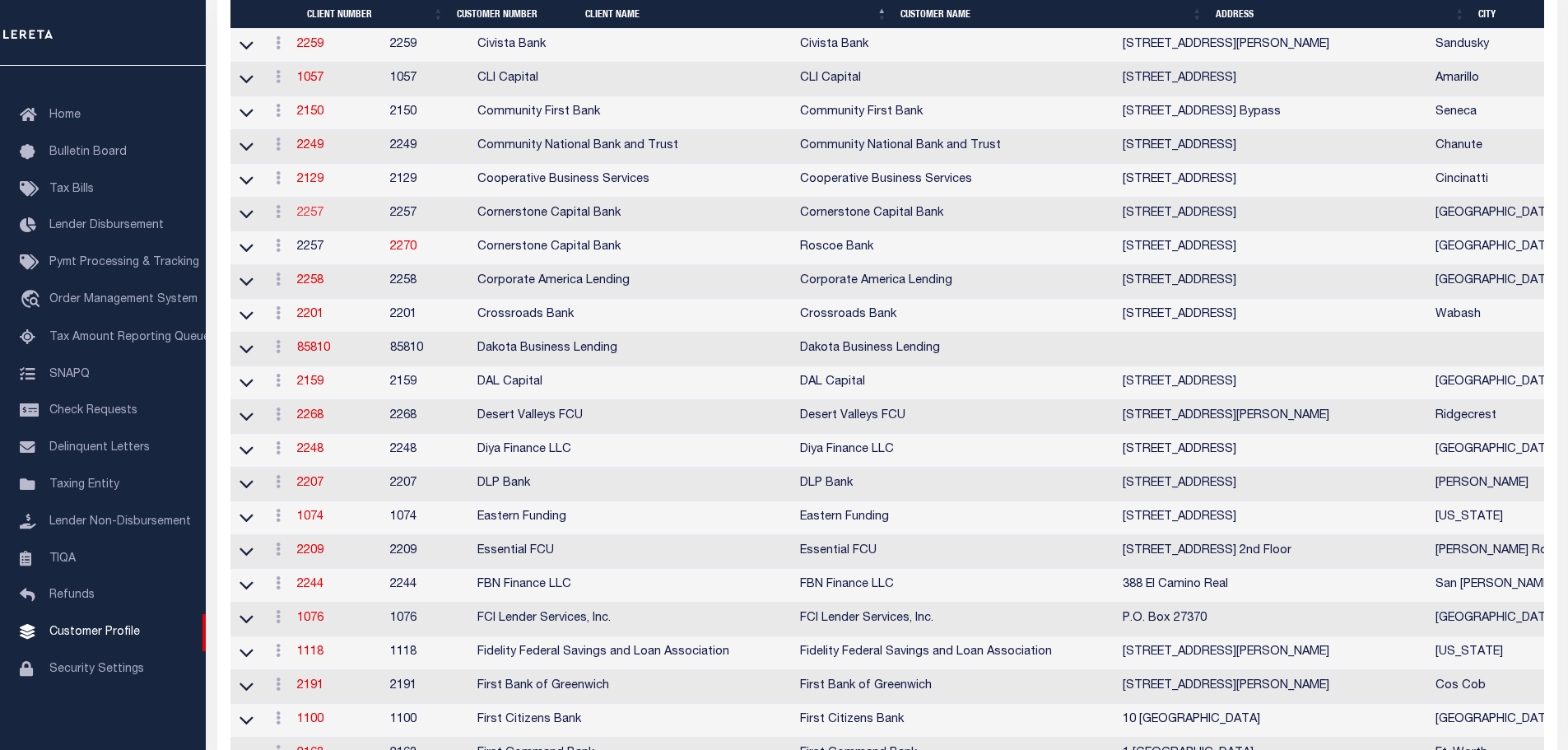
click at [312, 219] on link "2257" at bounding box center [310, 214] width 26 height 12
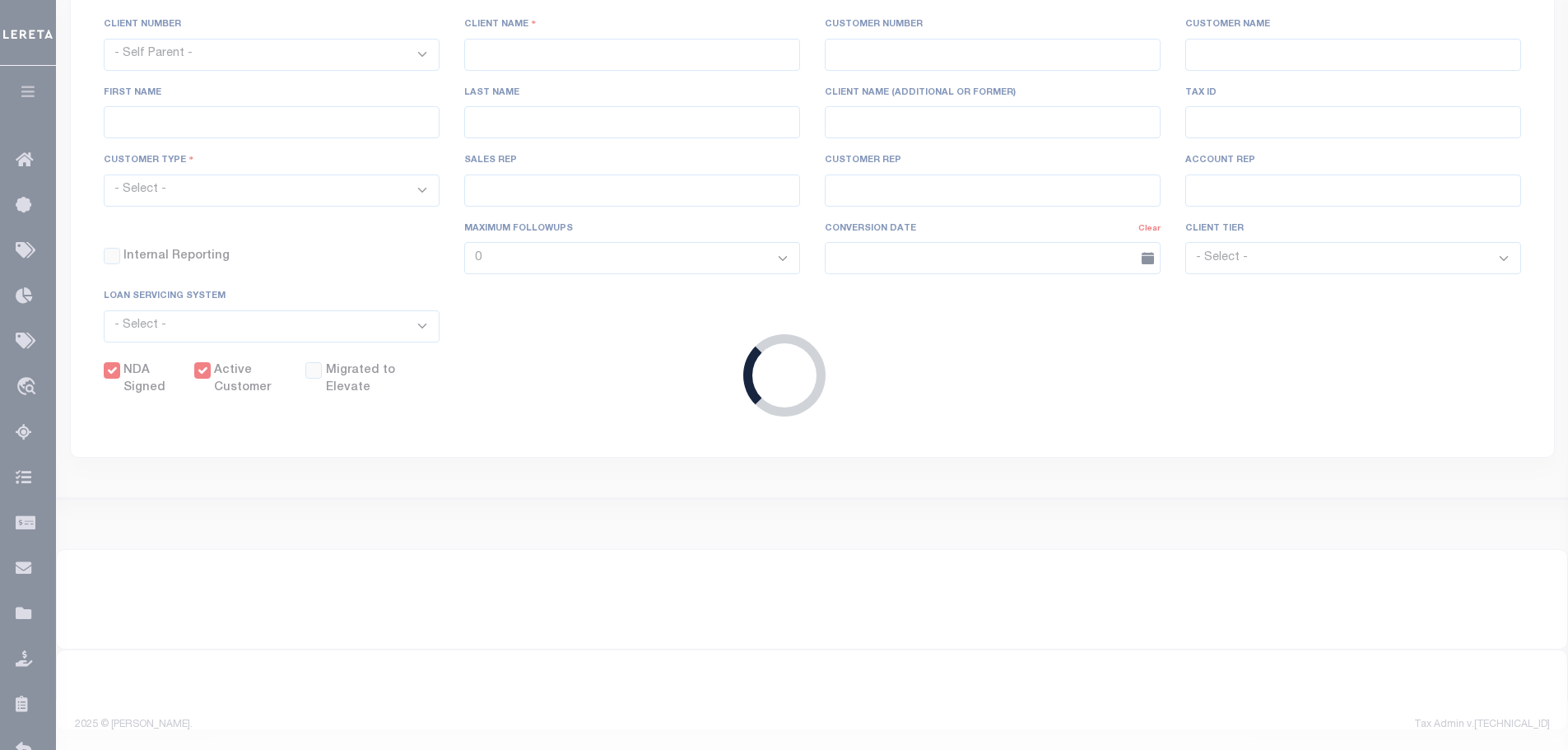
select select
type input "Cornerstone Capital Bank"
type input "2257"
type input "Cornerstone Capital Bank"
type input "[PERSON_NAME]"
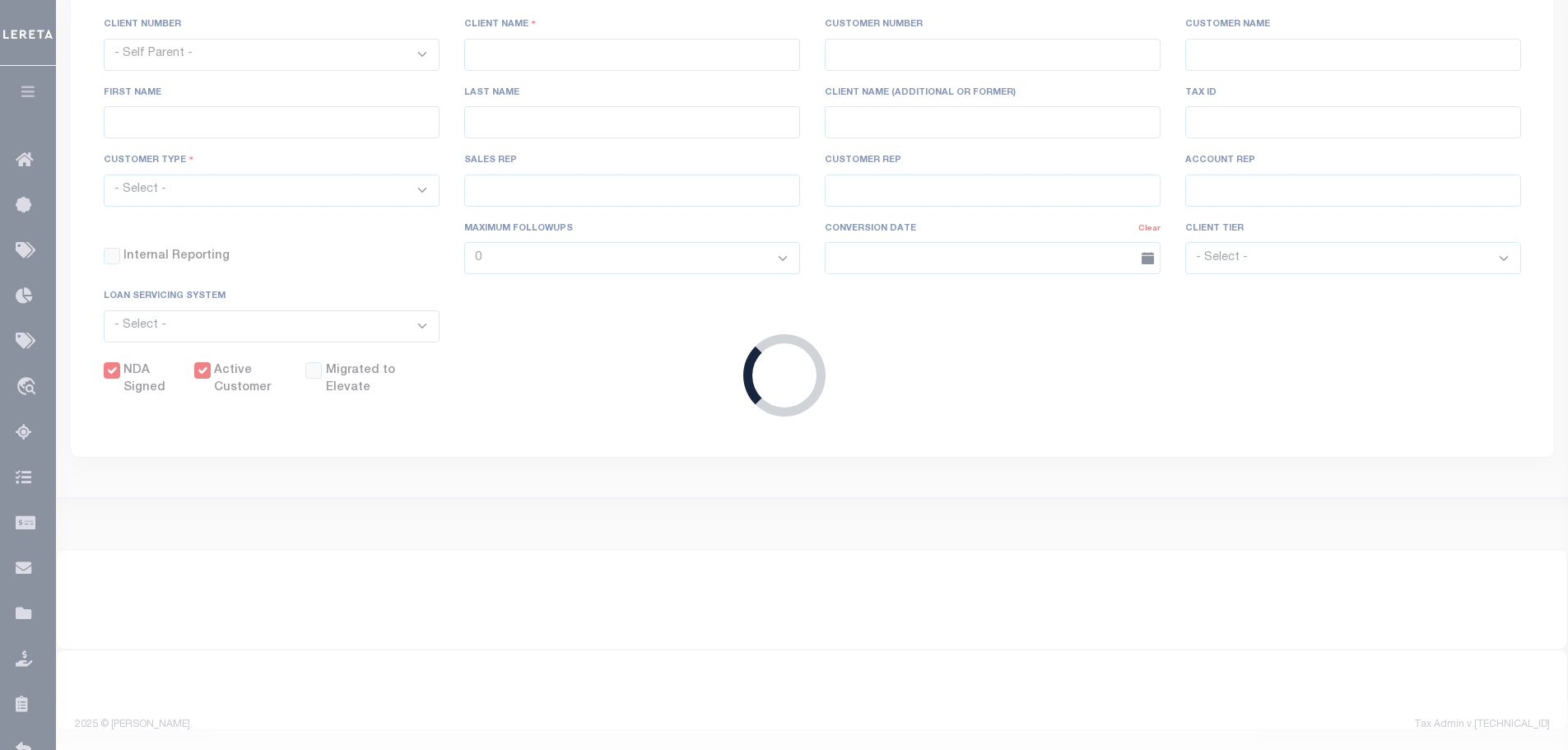
type input "[PERSON_NAME]"
select select "Mixed Portfolio"
type input "[PERSON_NAME]"
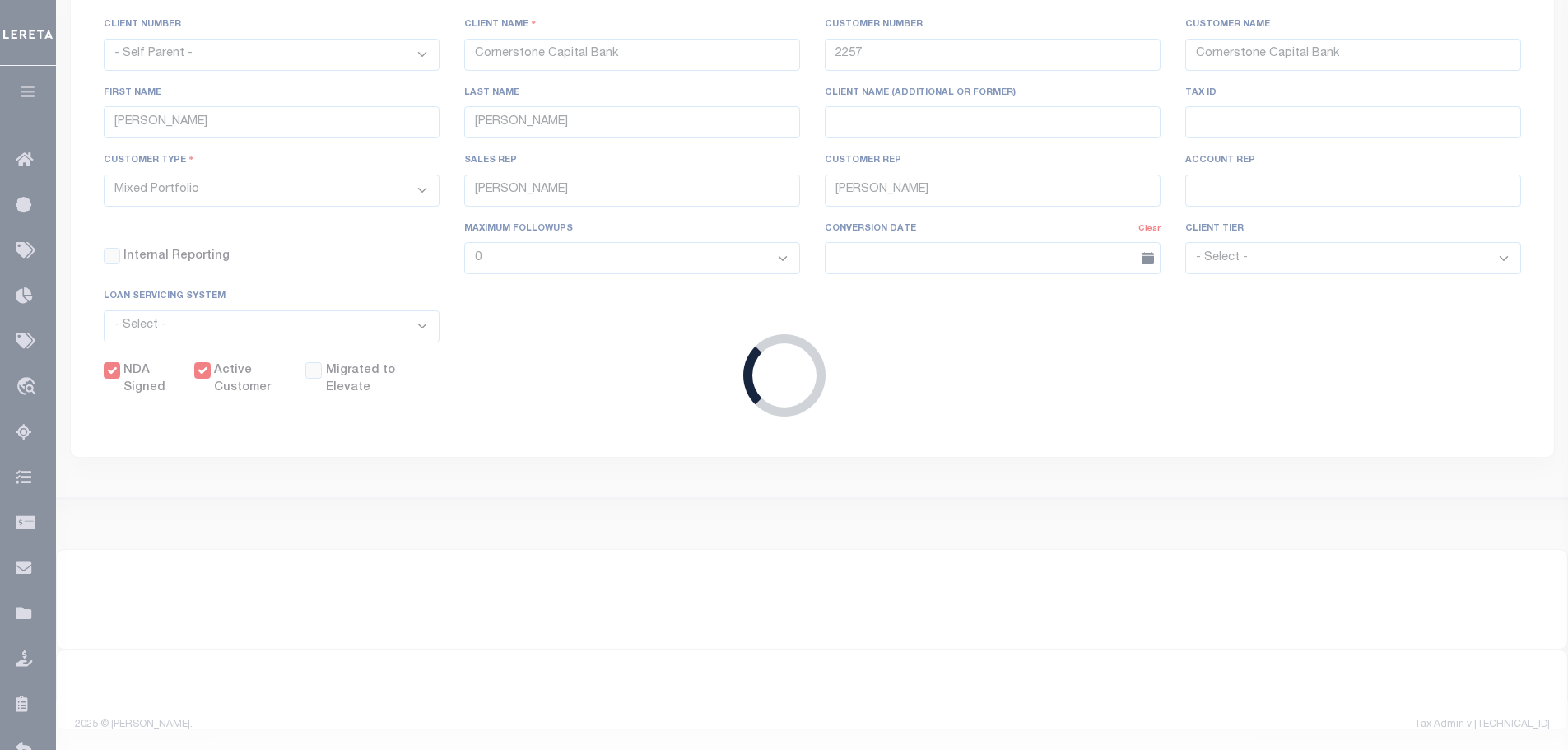
select select "OTH"
checkbox input "true"
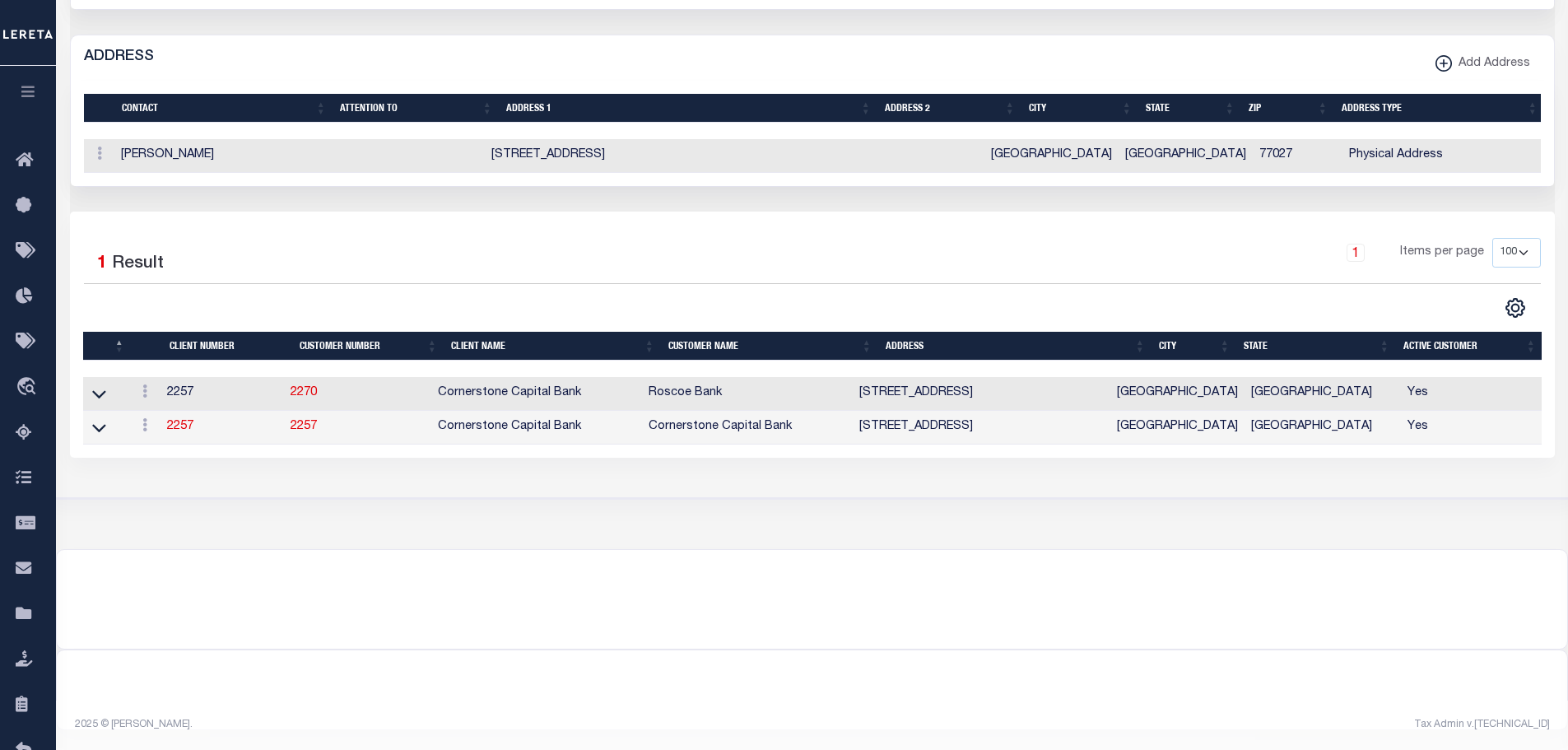
scroll to position [713, 0]
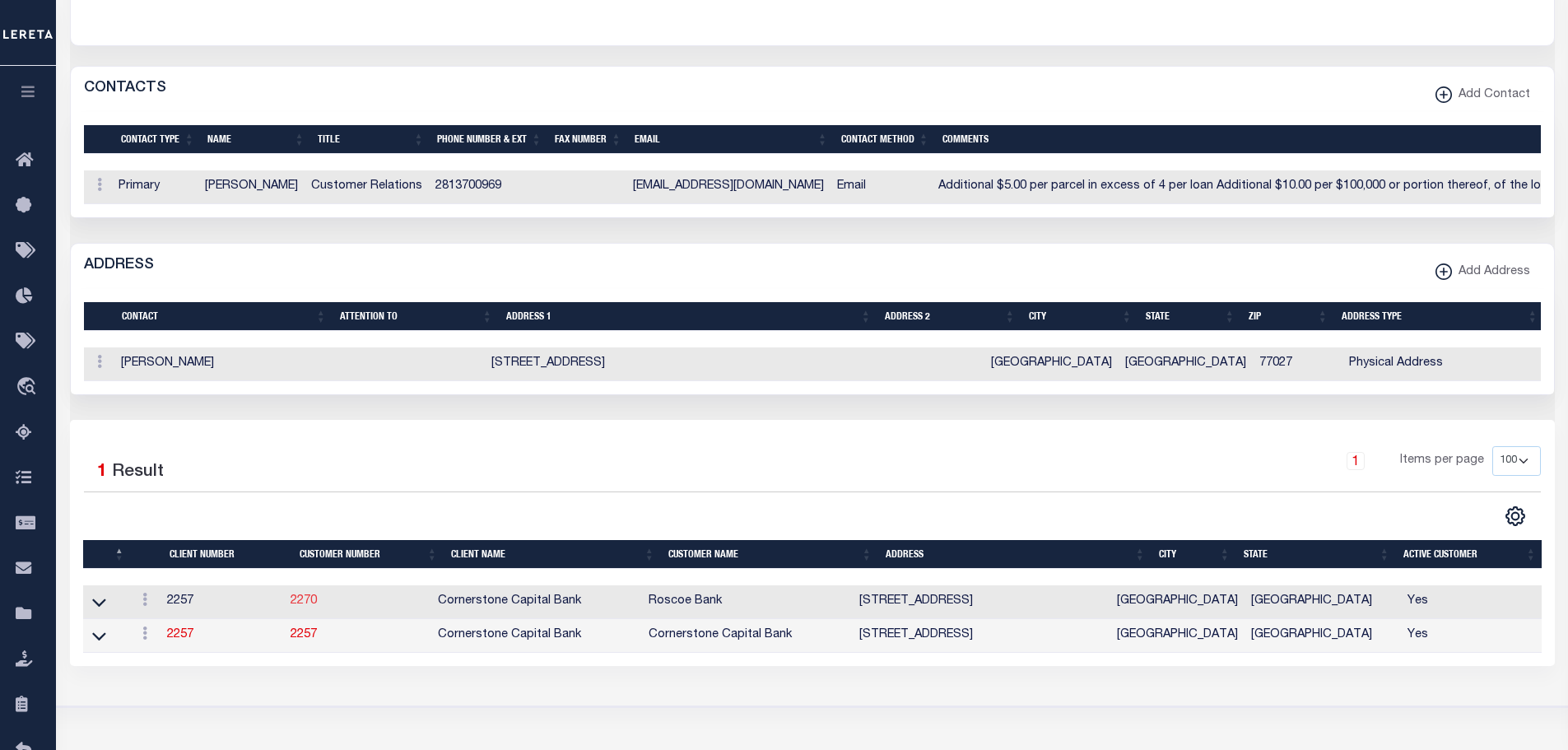
click at [317, 607] on link "2270" at bounding box center [304, 601] width 26 height 12
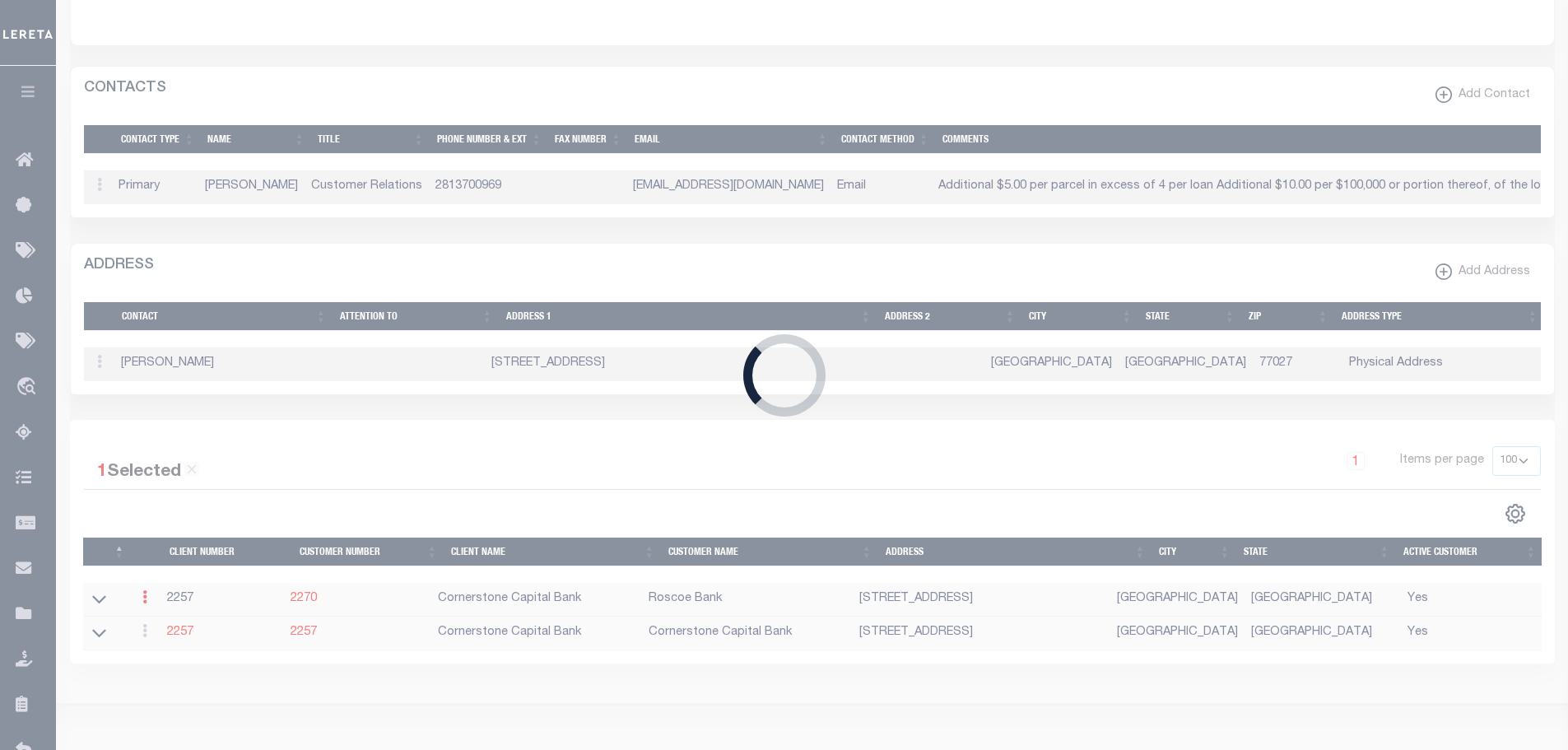
select select "2257"
type input "2270"
type input "Roscoe Bank"
type input "[PERSON_NAME]"
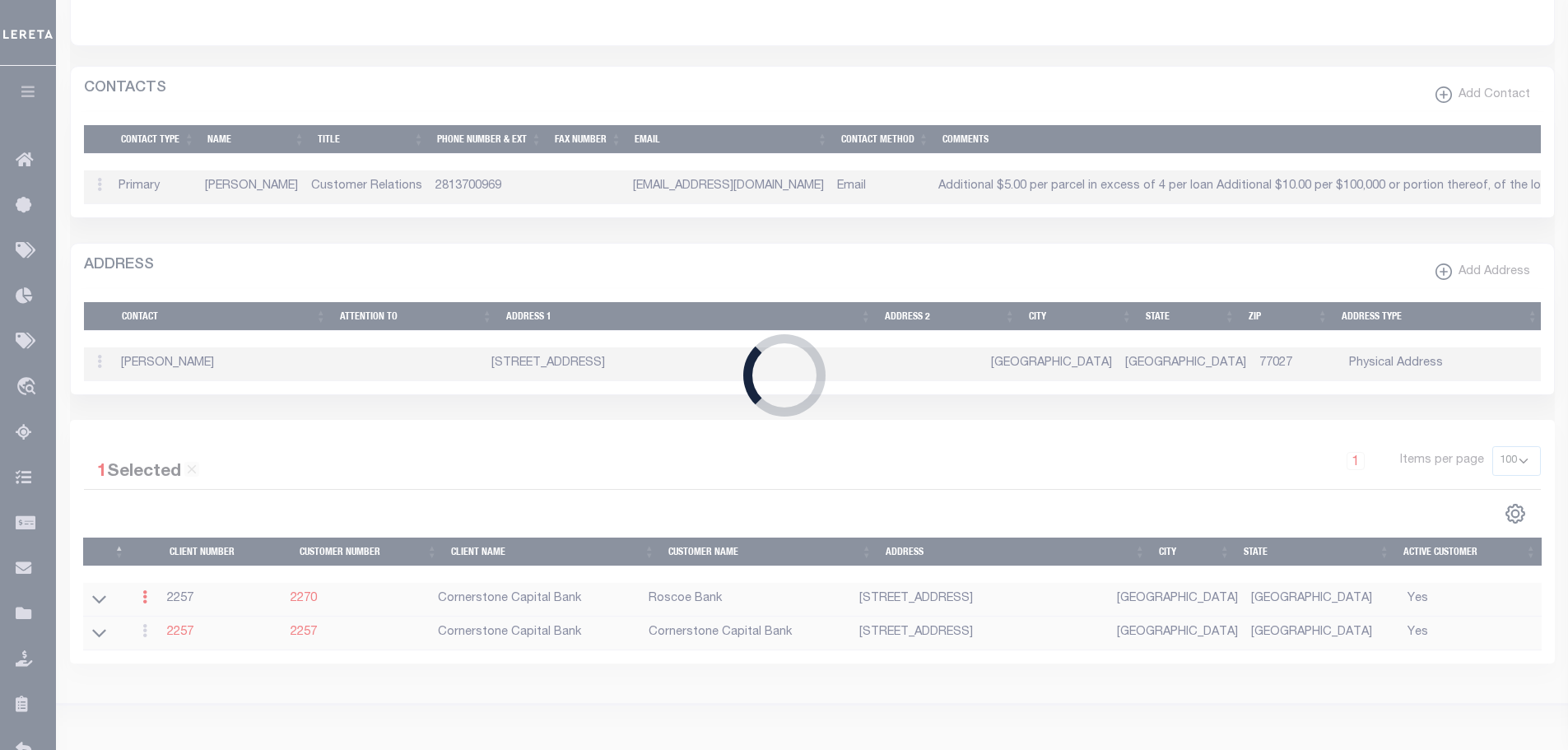
type input "[PERSON_NAME]"
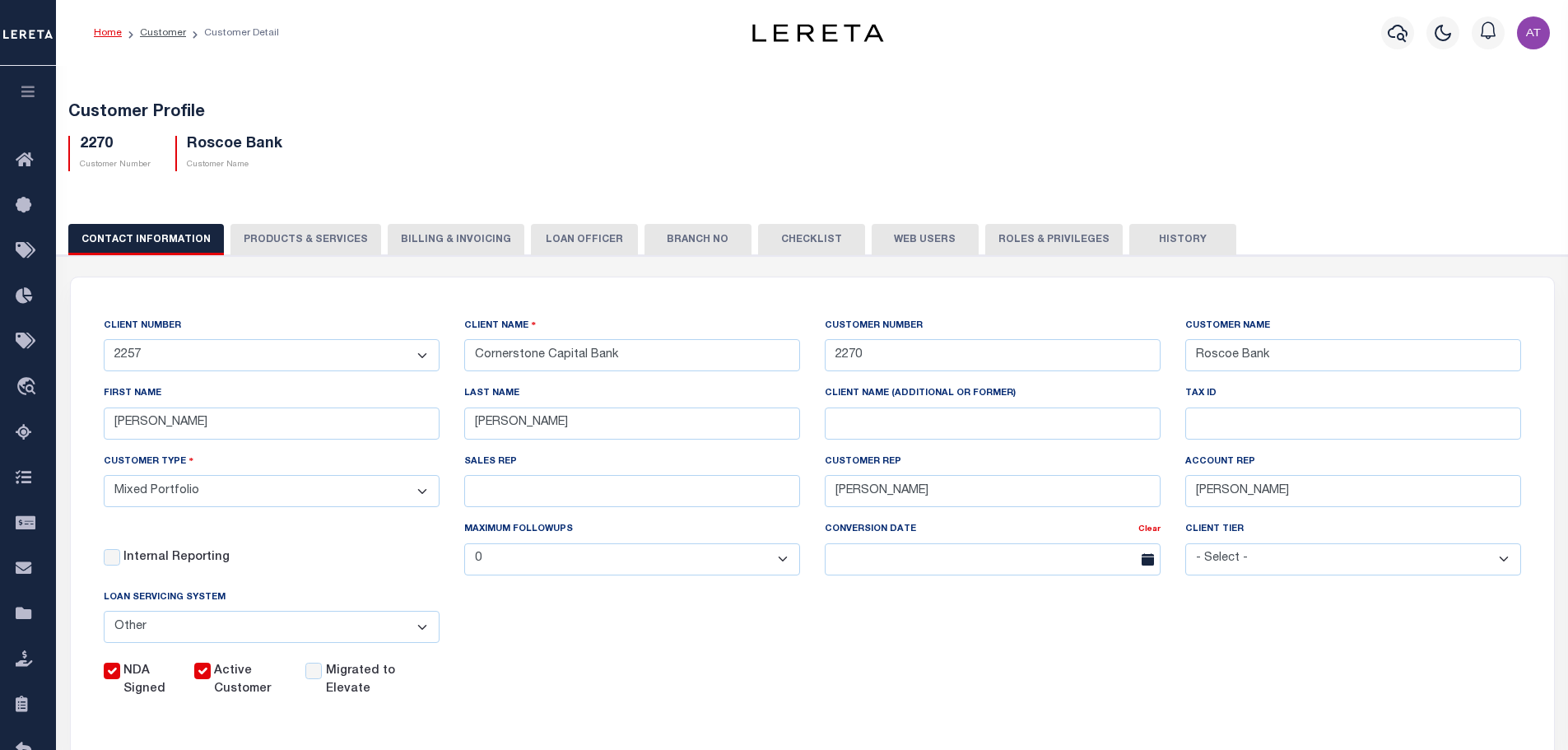
type input "2257"
type input "Cornerstone Capital Bank"
type input "[PERSON_NAME]"
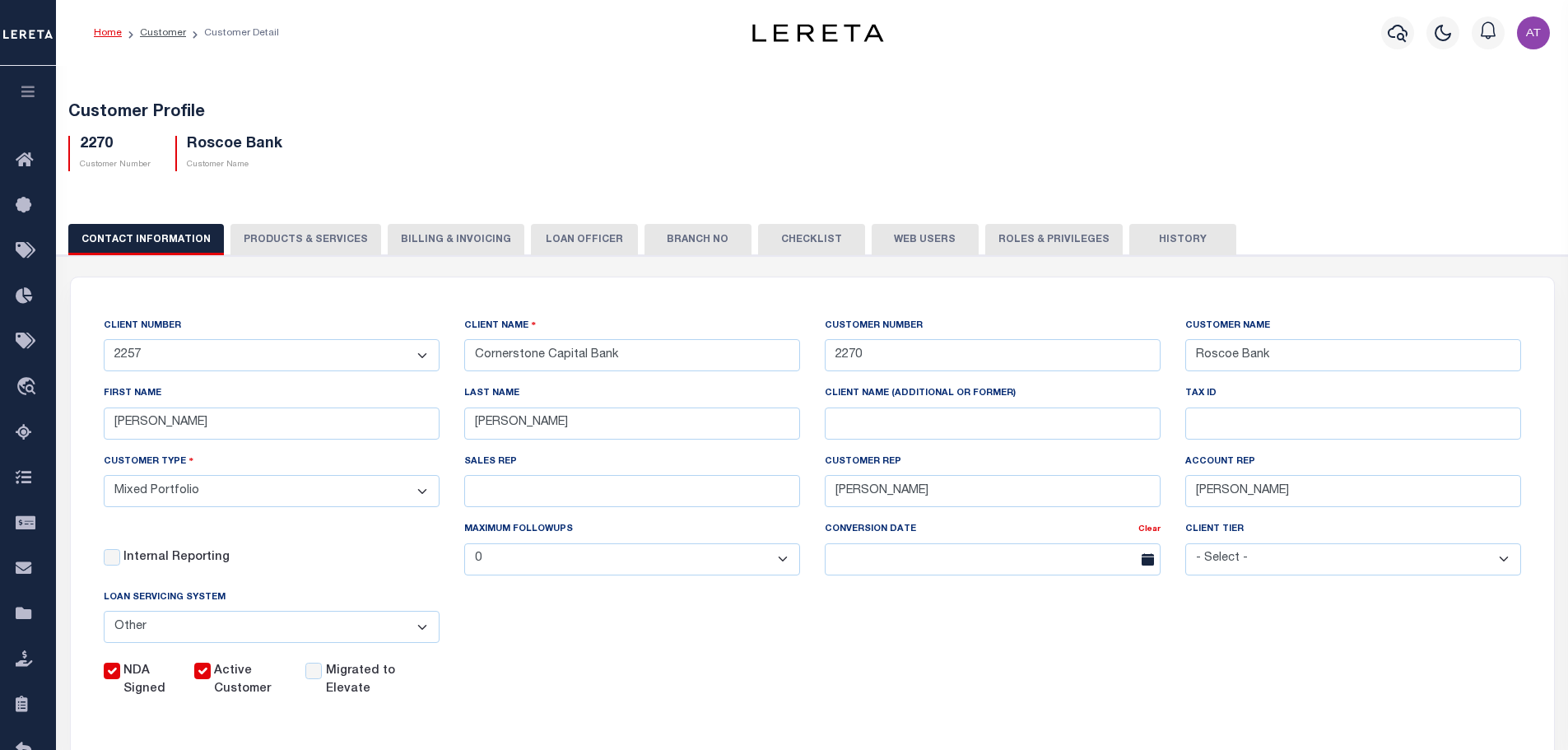
type input "[PERSON_NAME]"
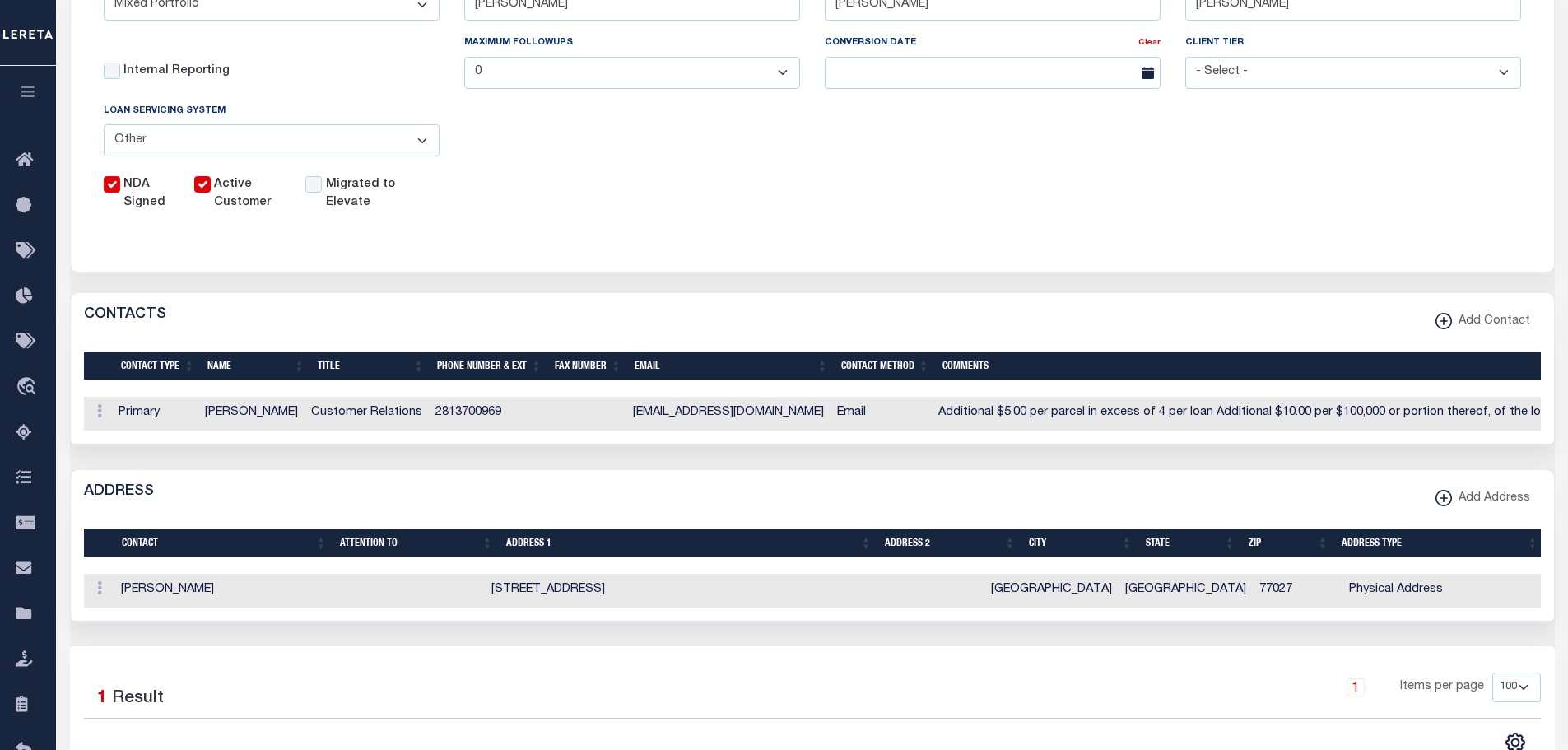
scroll to position [494, 0]
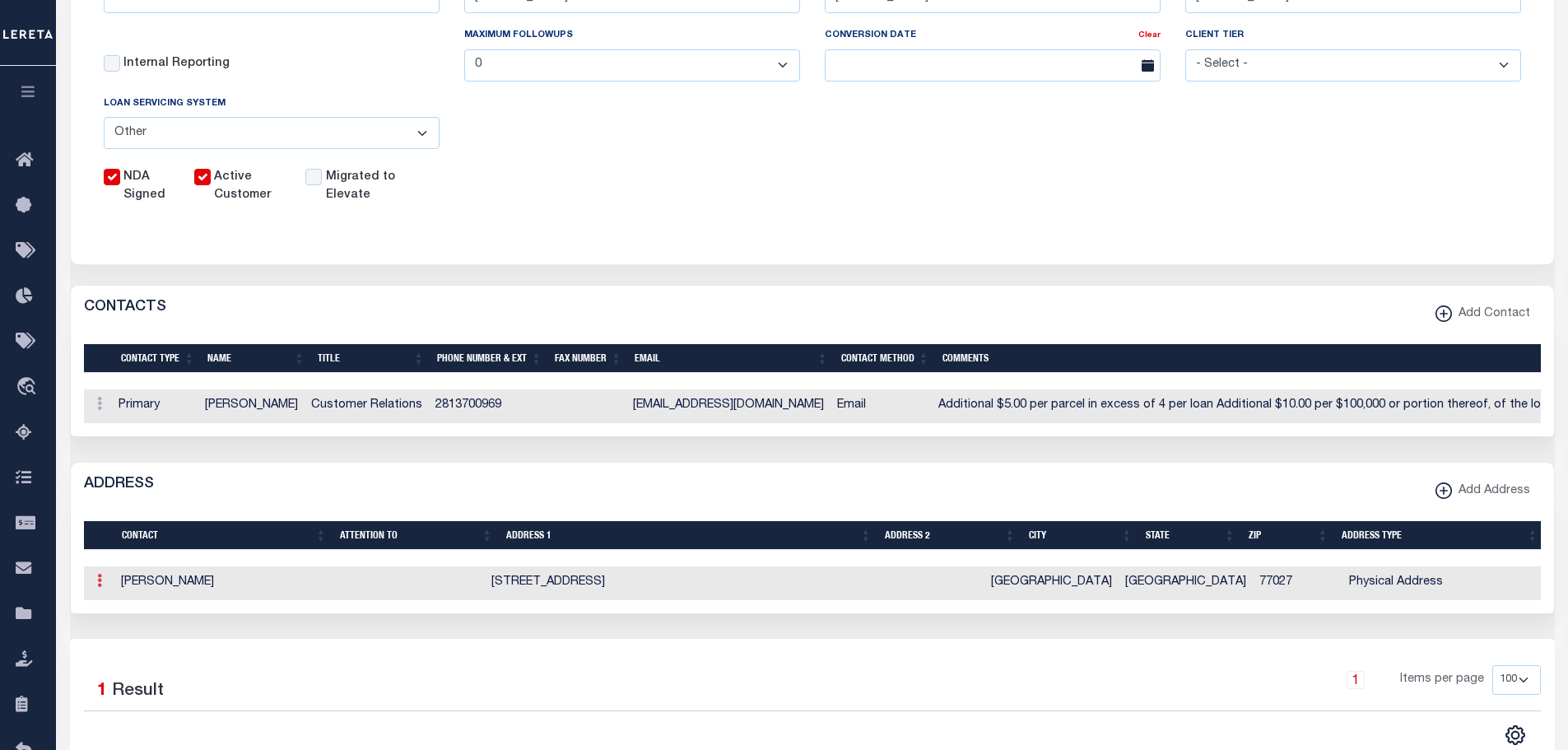
click at [99, 587] on icon at bounding box center [99, 580] width 5 height 13
click at [170, 647] on link "Edit" at bounding box center [202, 633] width 222 height 27
select select
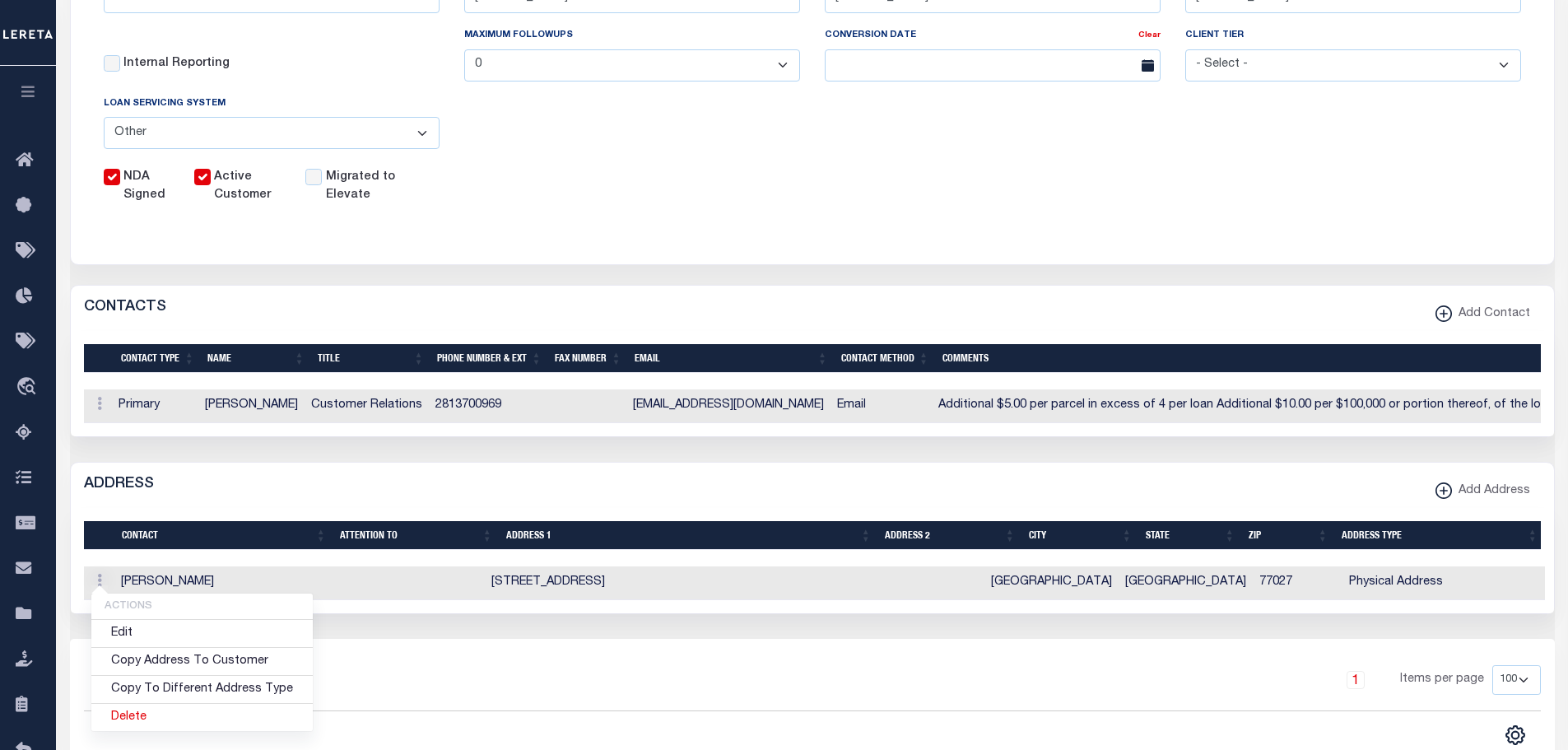
type input "[STREET_ADDRESS]"
select select
type input "[GEOGRAPHIC_DATA]"
select select "[GEOGRAPHIC_DATA]"
type input "77027"
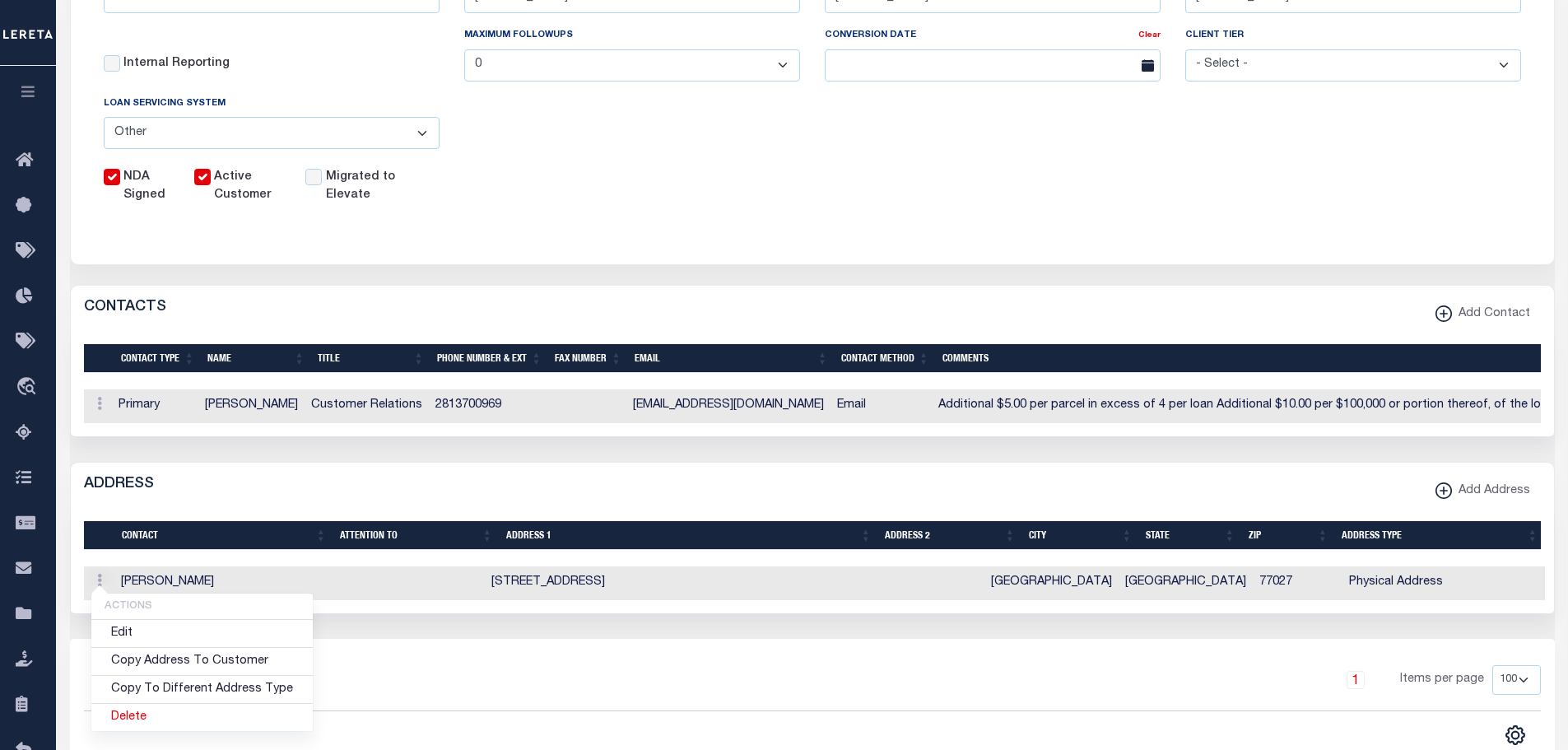
select select "1"
select select "4"
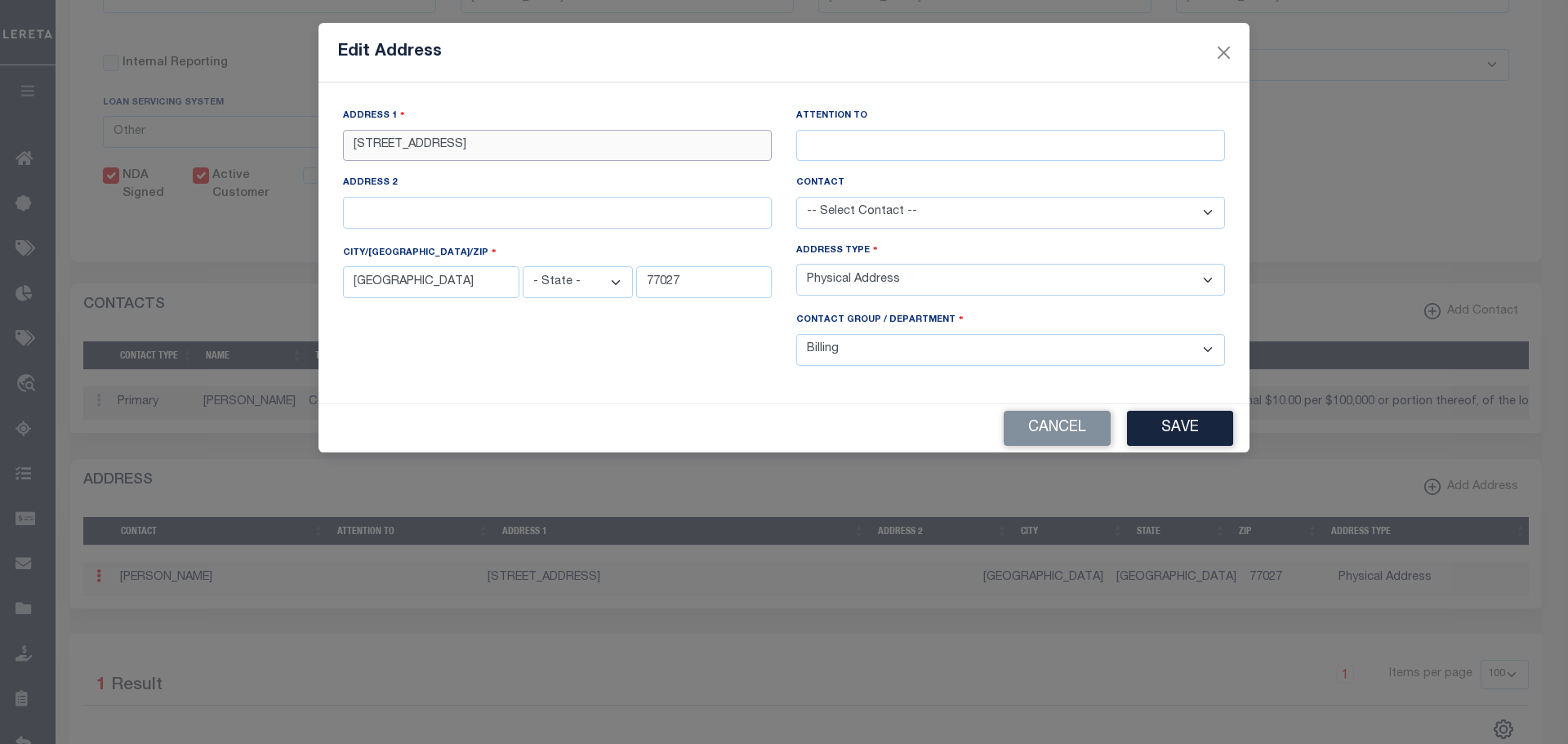
click at [560, 153] on input "[STREET_ADDRESS]" at bounding box center [558, 145] width 429 height 32
drag, startPoint x: 558, startPoint y: 137, endPoint x: 231, endPoint y: 147, distance: 327.2
click at [231, 147] on div "Edit Address Address 1 1177 West Loop South Suite 700 Attention to Address 2 Co…" at bounding box center [784, 372] width 1568 height 744
type input "7500 Dallas Parkway Suite 375"
click at [853, 154] on input "text" at bounding box center [1011, 145] width 429 height 32
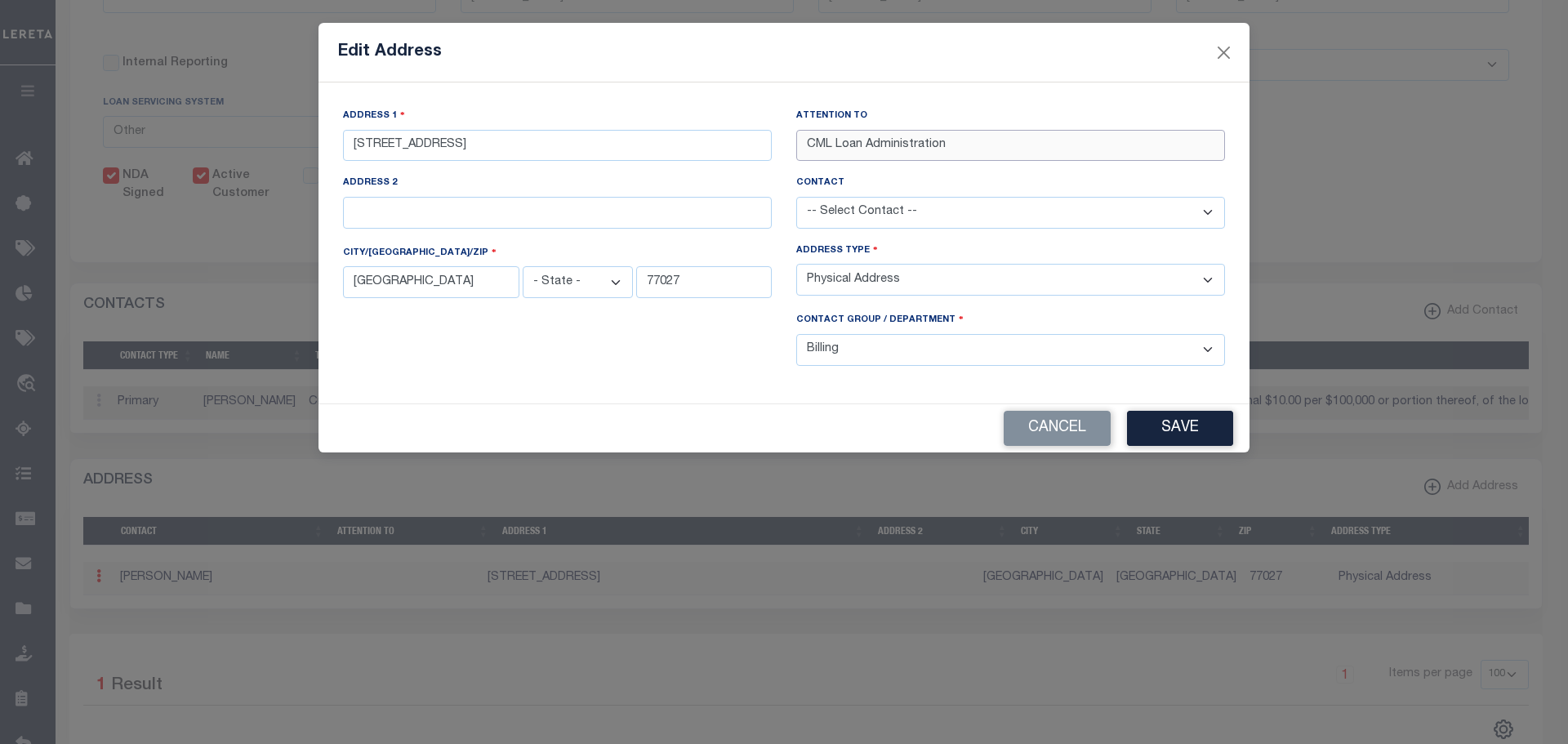
type input "CML Loan Administration"
click at [453, 282] on input "[GEOGRAPHIC_DATA]" at bounding box center [431, 282] width 177 height 32
drag, startPoint x: 453, startPoint y: 282, endPoint x: 155, endPoint y: 280, distance: 298.0
click at [155, 280] on div "Edit Address Address 1 7500 Dallas Parkway Suite 375 Attention to CML Loan Admi…" at bounding box center [784, 372] width 1568 height 744
type input "Plano"
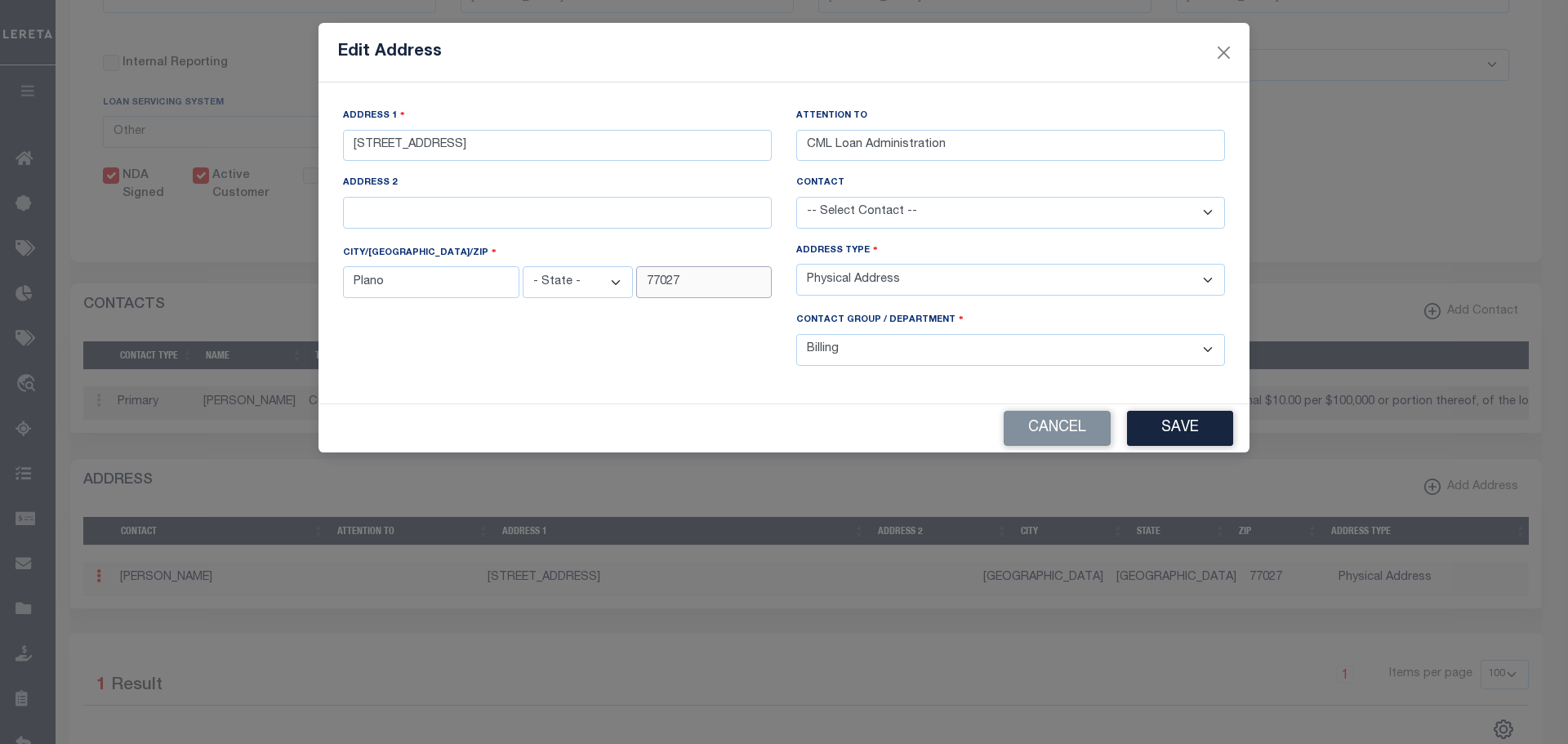
click at [679, 285] on input "77027" at bounding box center [704, 282] width 136 height 32
type input "7"
type input "75025"
click at [1075, 284] on select "-- Select Address Type -- Billing Fedex Overnight Lock Box Mailing Address Phys…" at bounding box center [1011, 279] width 429 height 32
click at [797, 266] on select "-- Select Address Type -- Billing Fedex Overnight Lock Box Mailing Address Phys…" at bounding box center [1011, 279] width 429 height 32
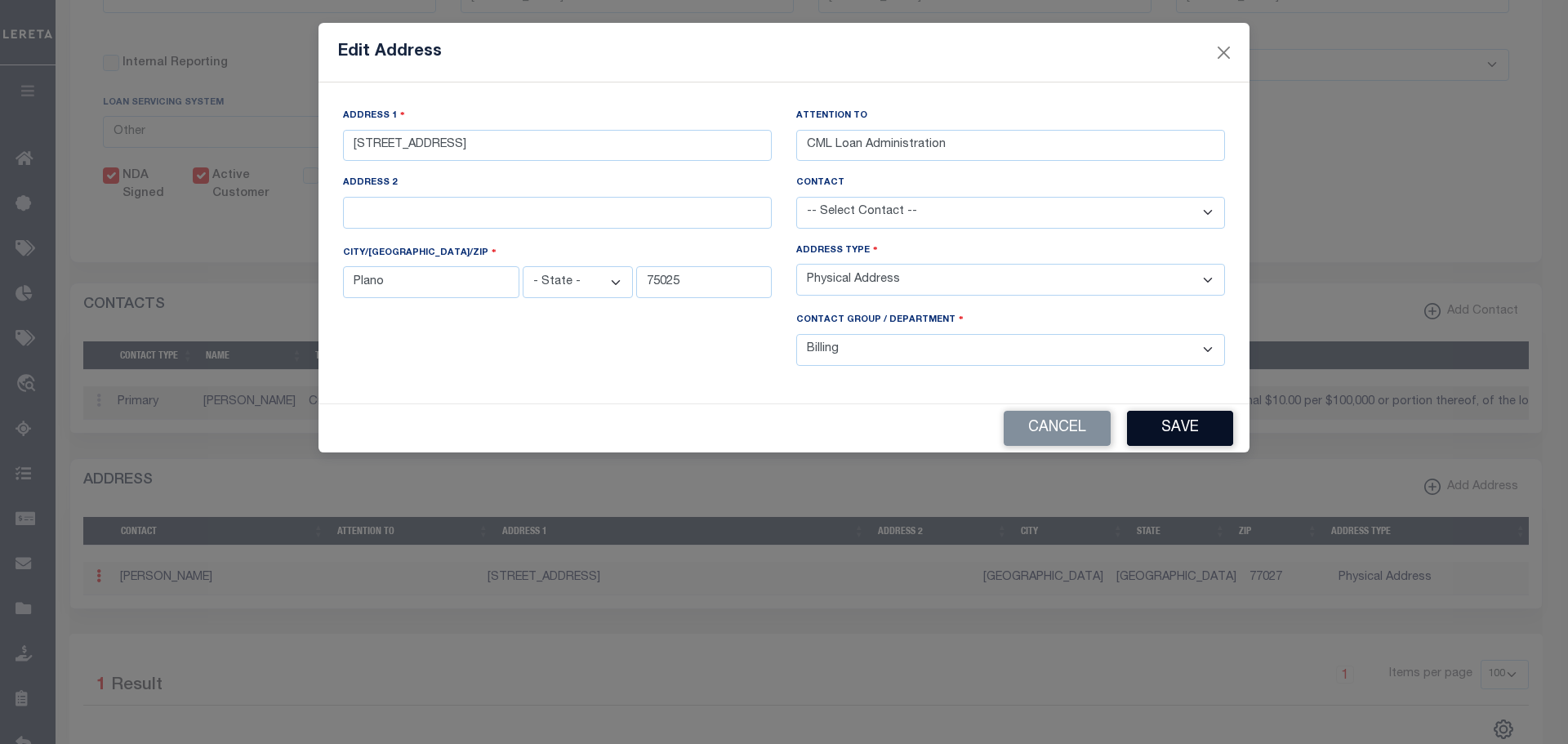
click at [1163, 425] on button "Save" at bounding box center [1179, 428] width 106 height 35
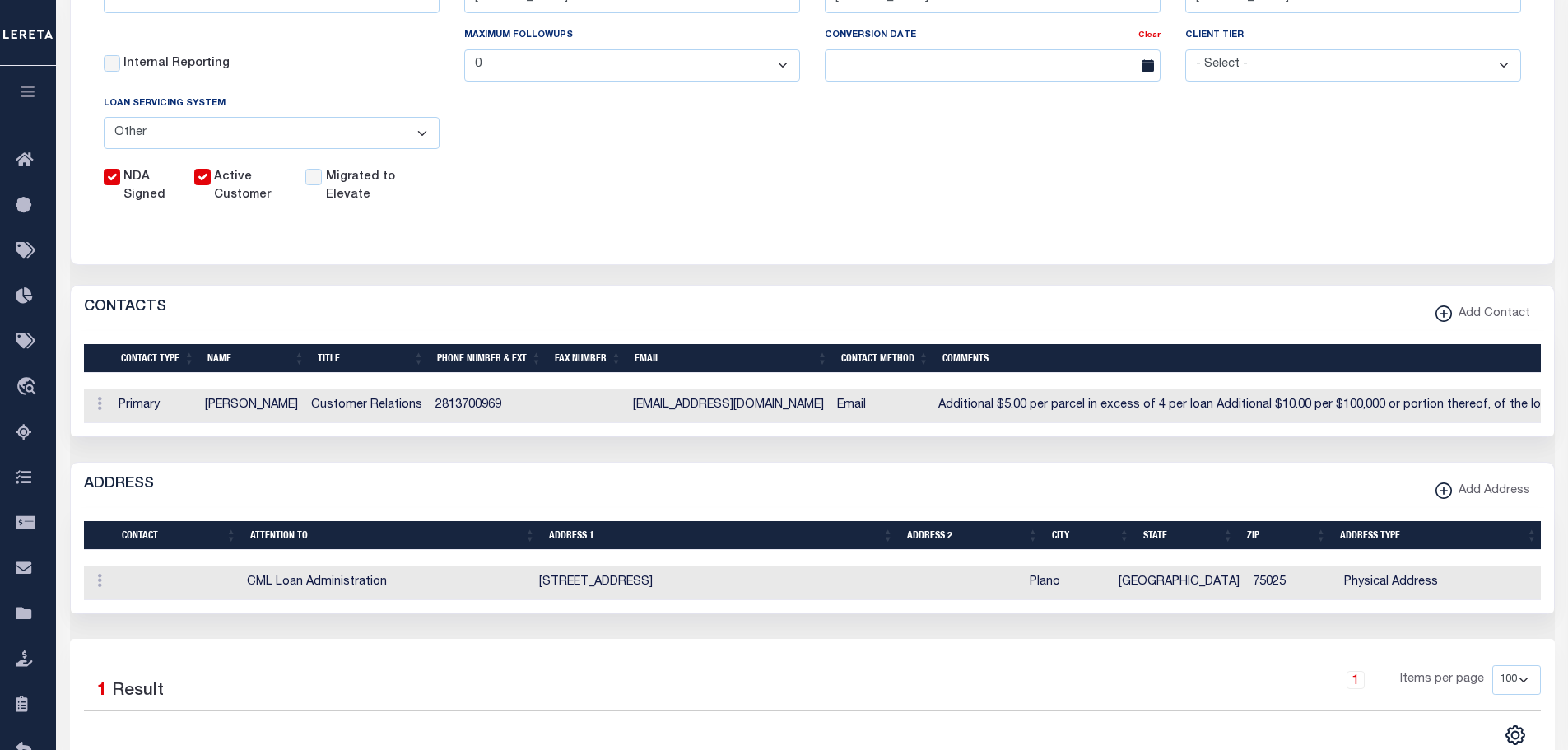
click at [75, 79] on div "CLIENT NUMBER - Self Parent - 1011 1012 1013 1014 1016 1017 1018 1019 1035 1036…" at bounding box center [813, 13] width 1484 height 461
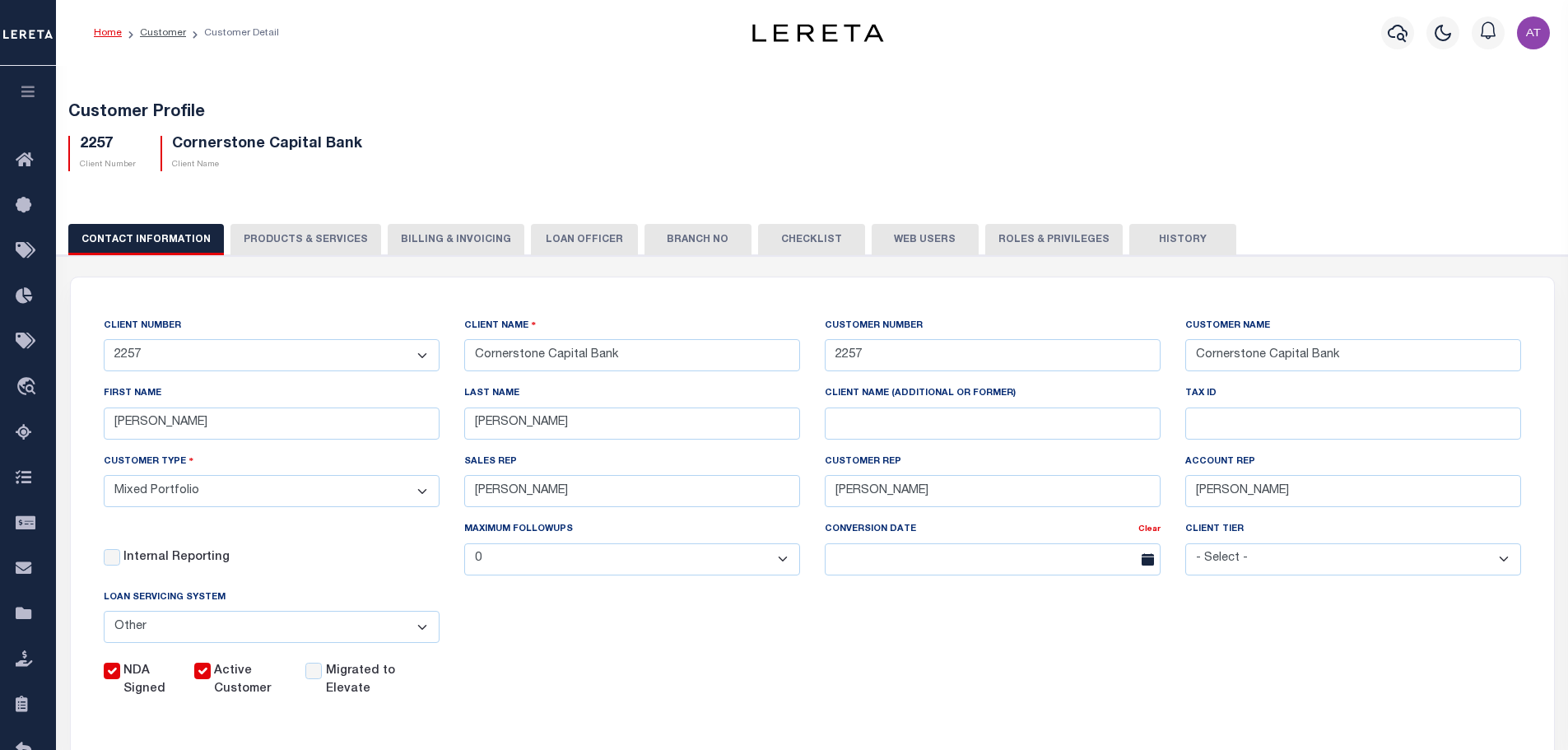
click at [917, 238] on button "Web Users" at bounding box center [925, 239] width 107 height 31
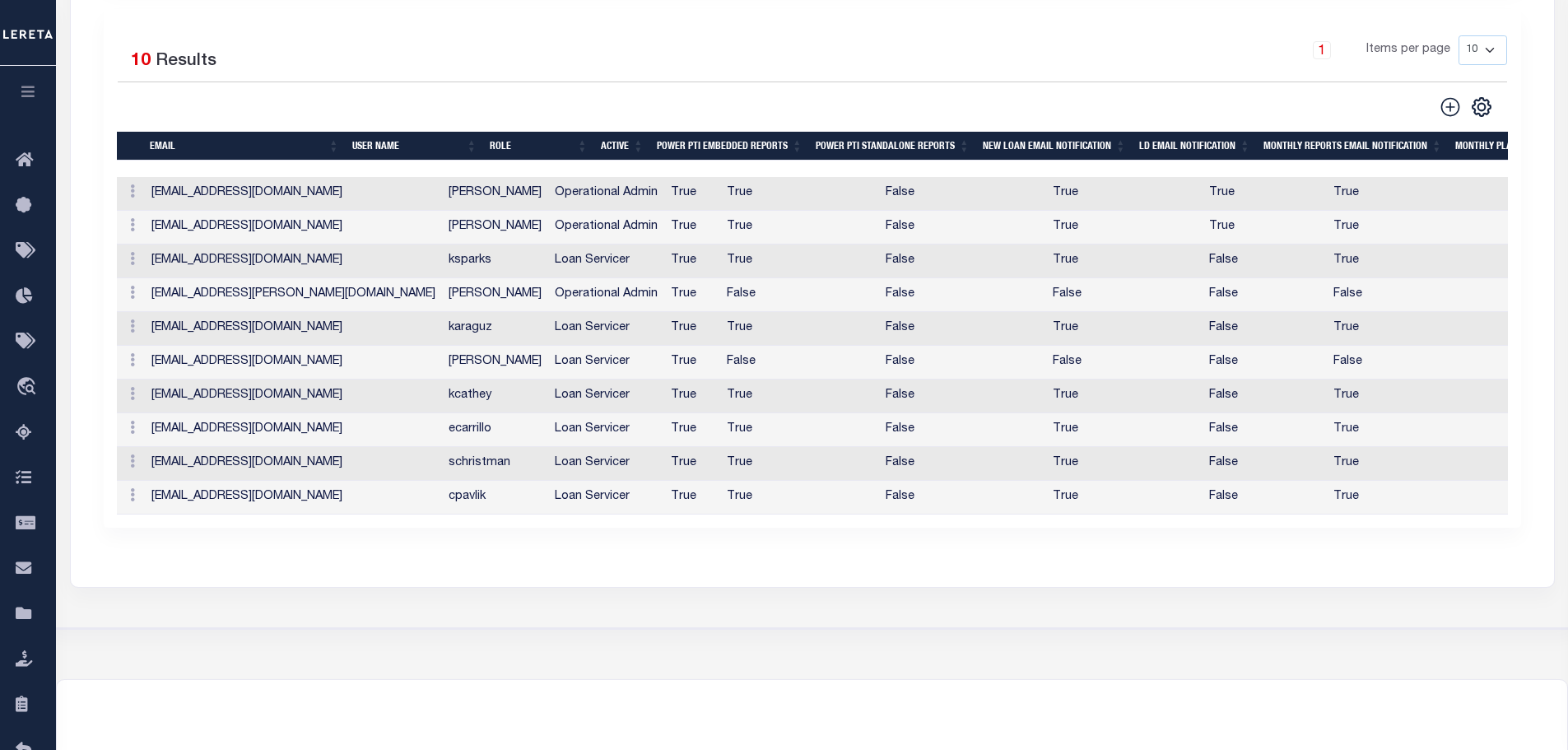
scroll to position [494, 0]
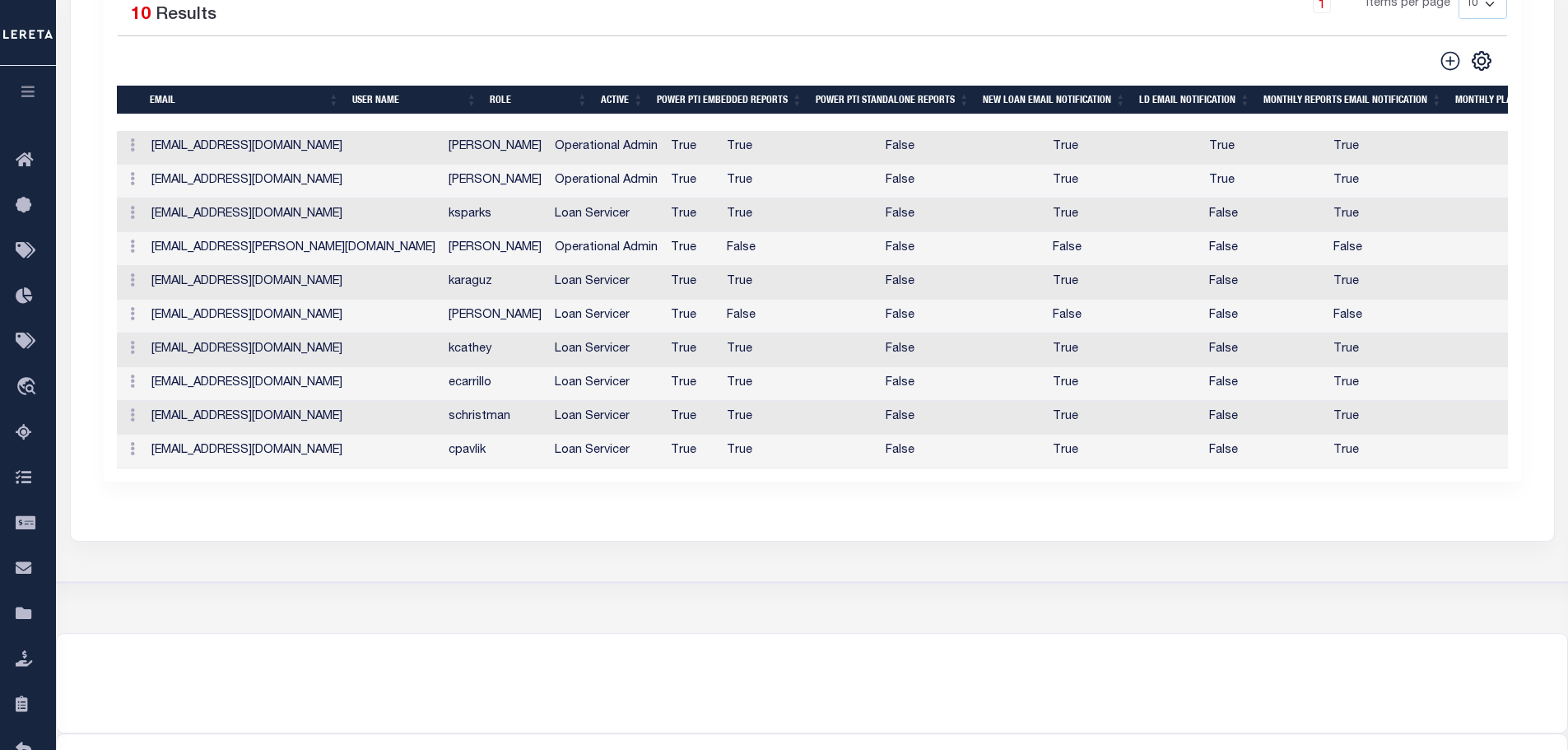
click at [723, 482] on div "Selected 10 Results 1 Items per page 10 25 50 100" at bounding box center [812, 222] width 1418 height 519
